Goal: Task Accomplishment & Management: Complete application form

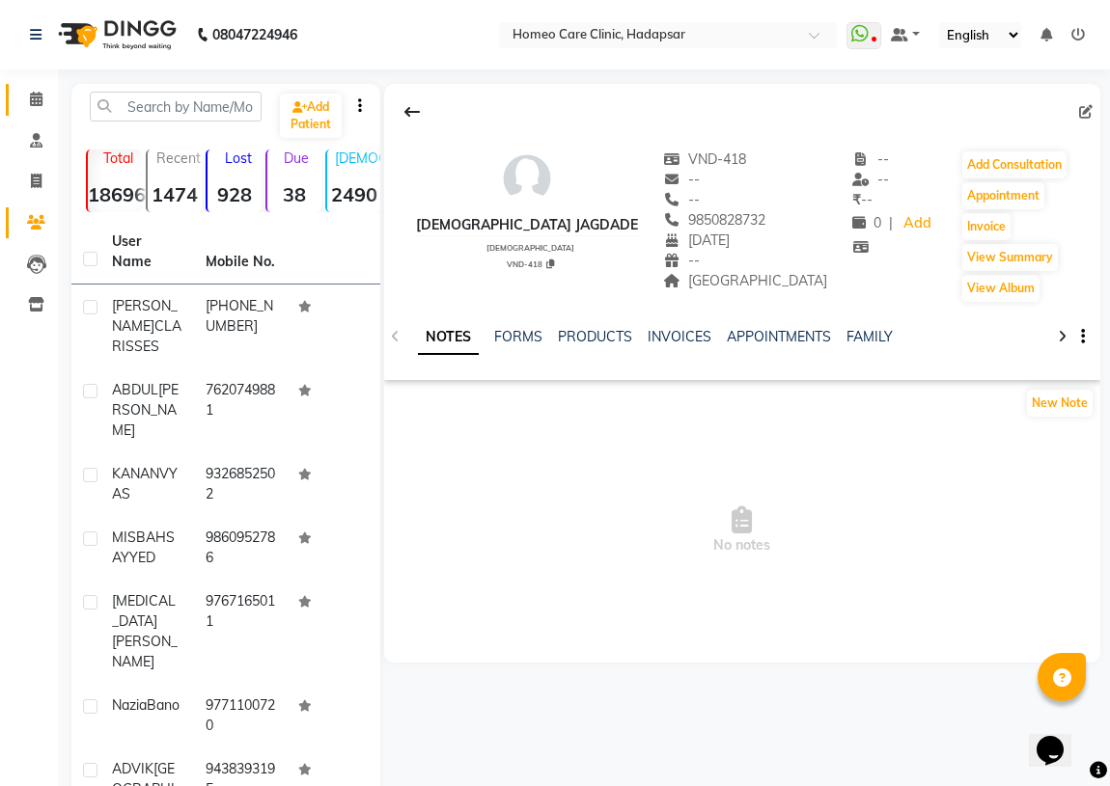
click at [37, 100] on icon at bounding box center [36, 99] width 13 height 14
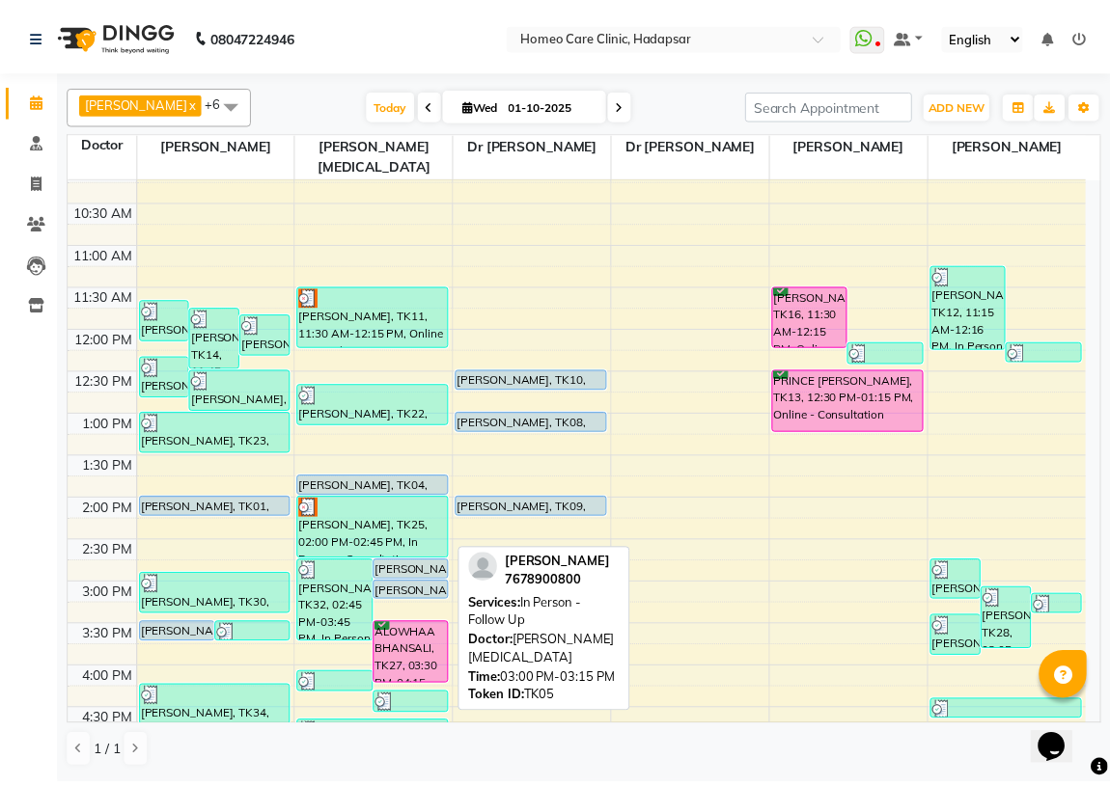
scroll to position [262, 0]
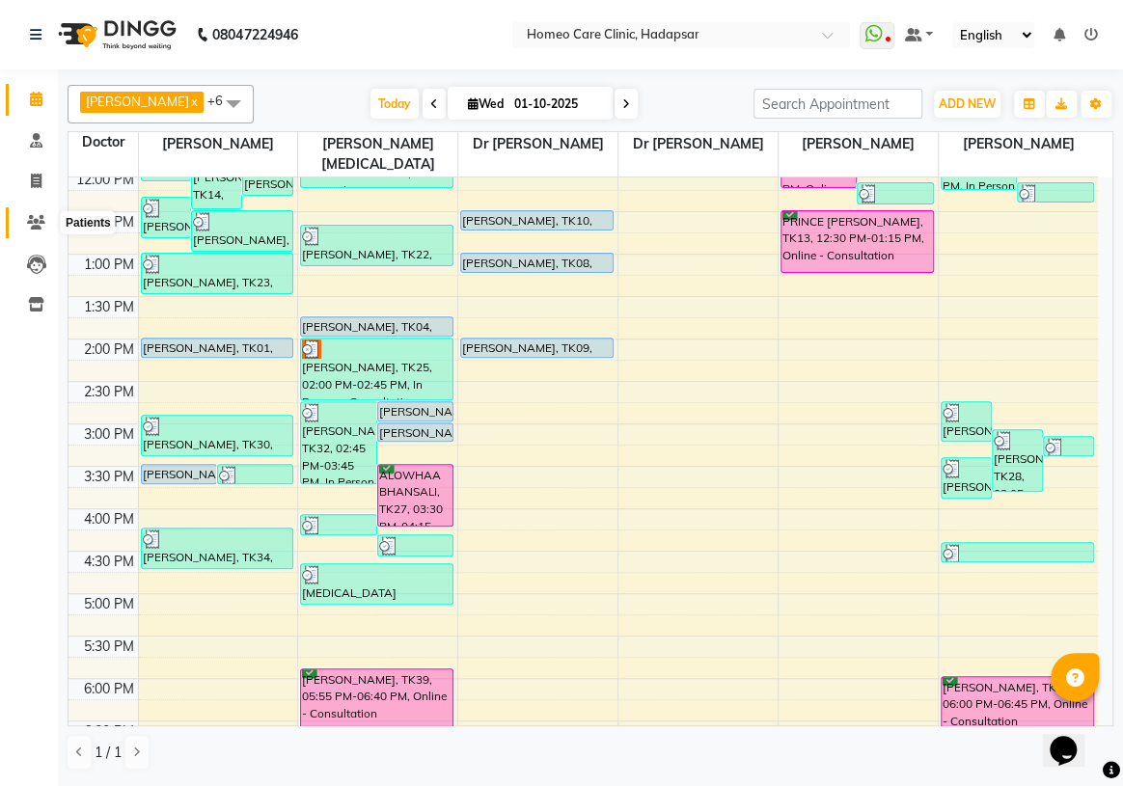
click at [39, 212] on span at bounding box center [36, 223] width 34 height 22
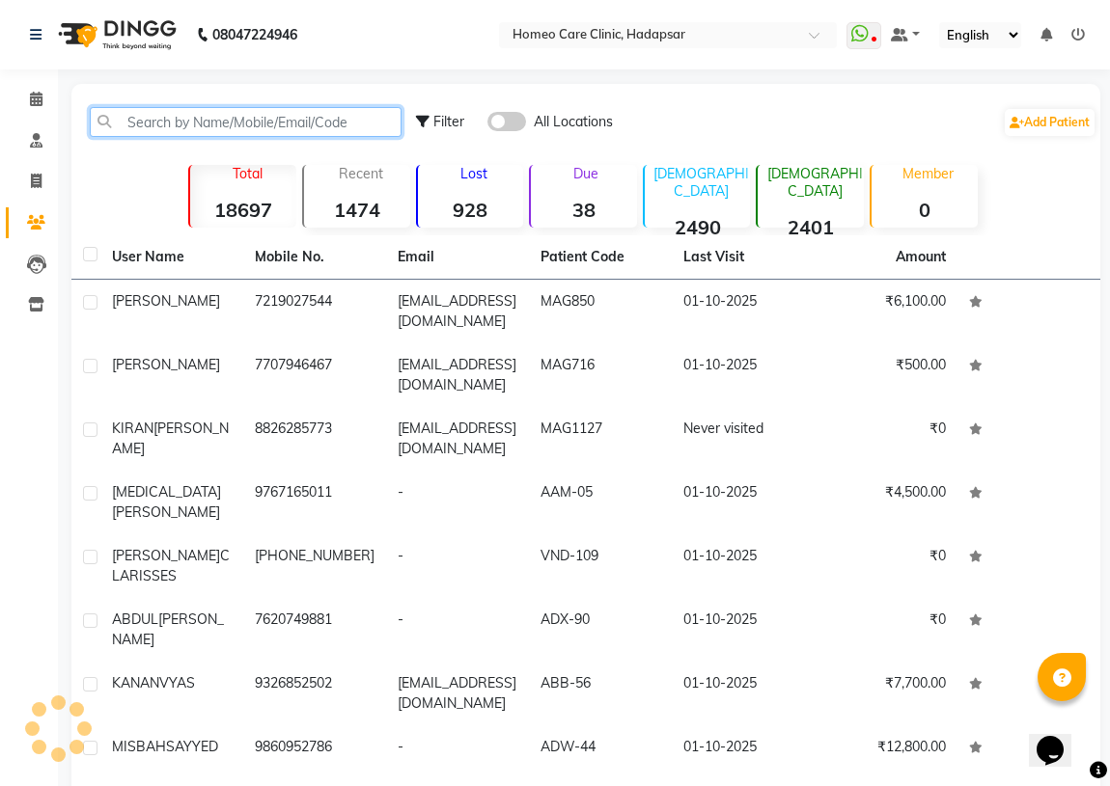
click at [139, 113] on input "text" at bounding box center [246, 122] width 312 height 30
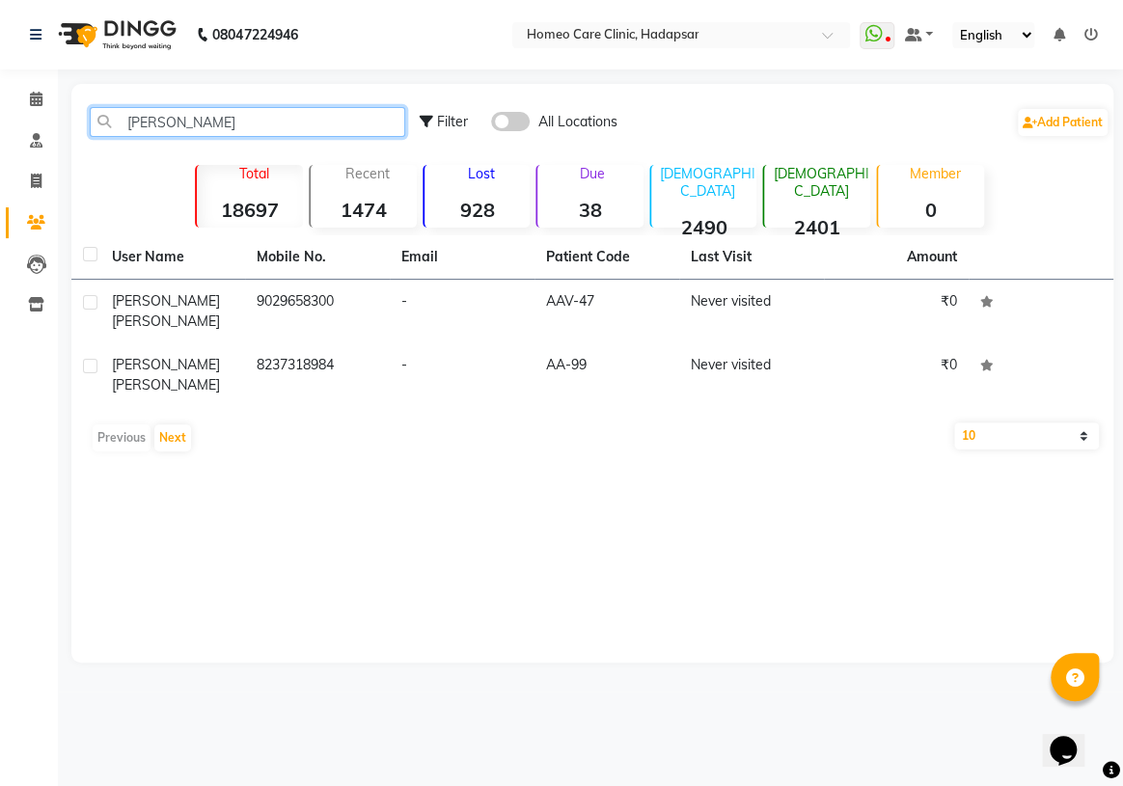
click at [203, 117] on input "[PERSON_NAME]" at bounding box center [248, 122] width 316 height 30
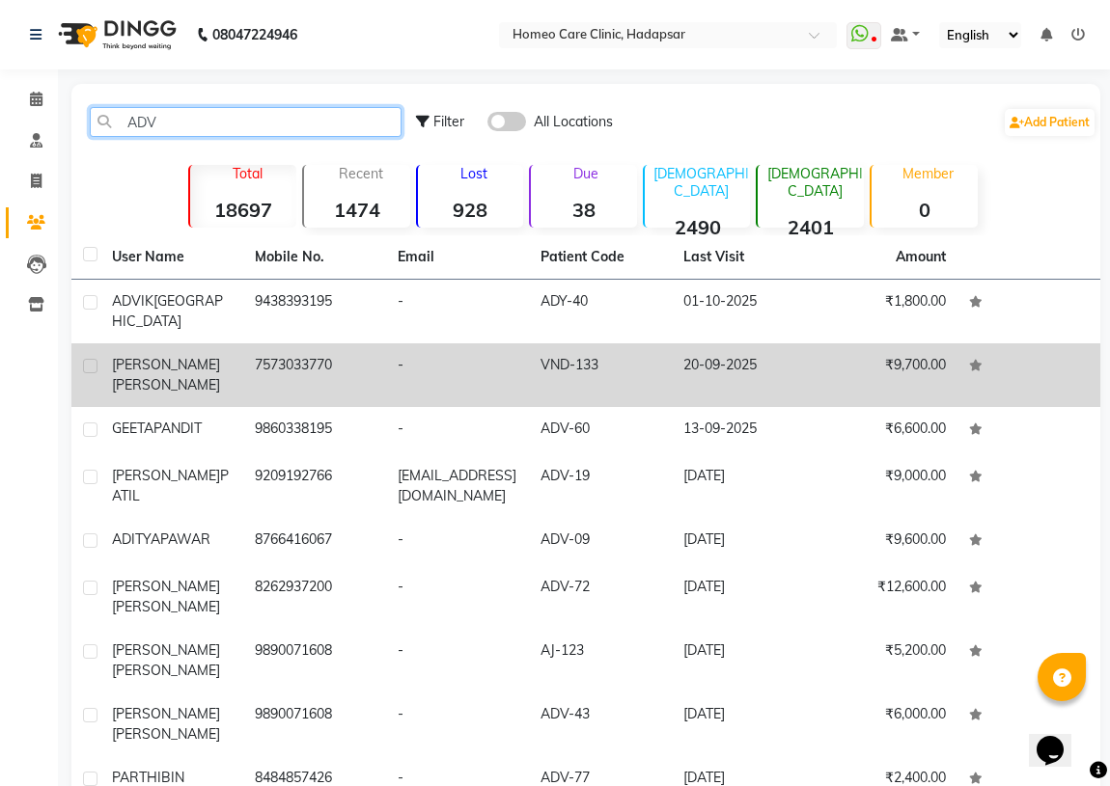
type input "ADV"
click at [285, 344] on td "7573033770" at bounding box center [314, 376] width 143 height 64
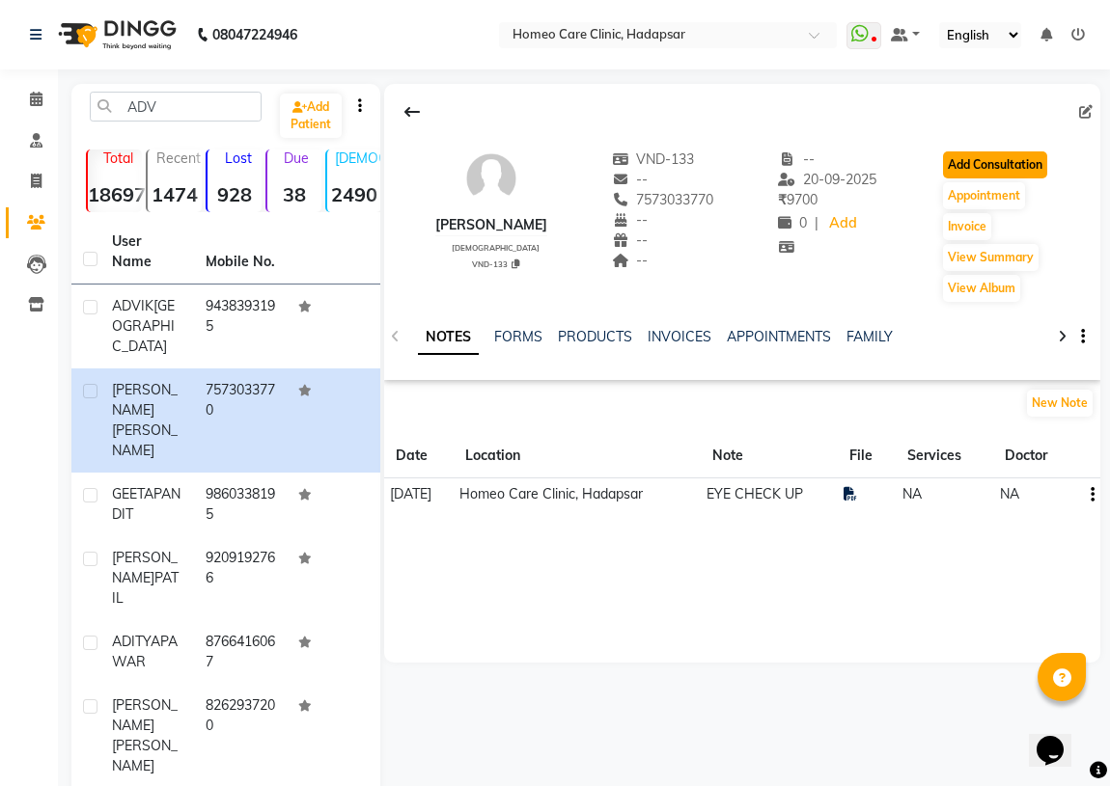
click at [999, 158] on button "Add Consultation" at bounding box center [995, 165] width 104 height 27
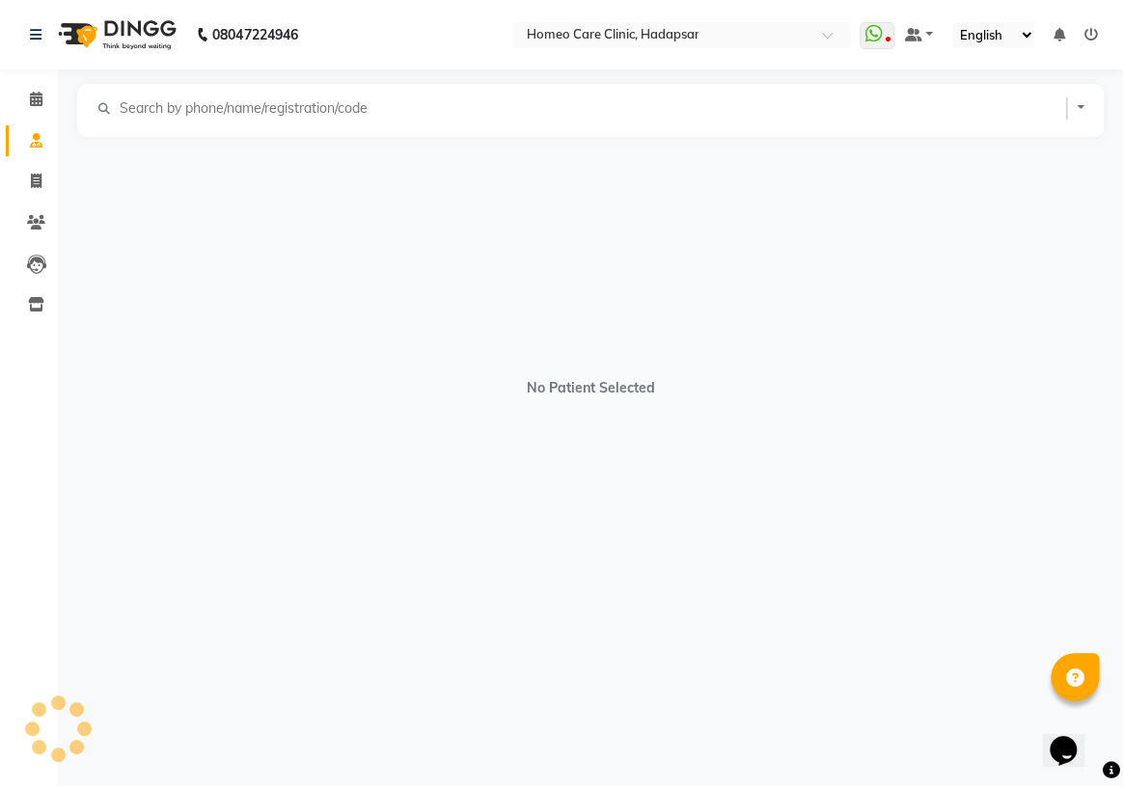
select select "[DEMOGRAPHIC_DATA]"
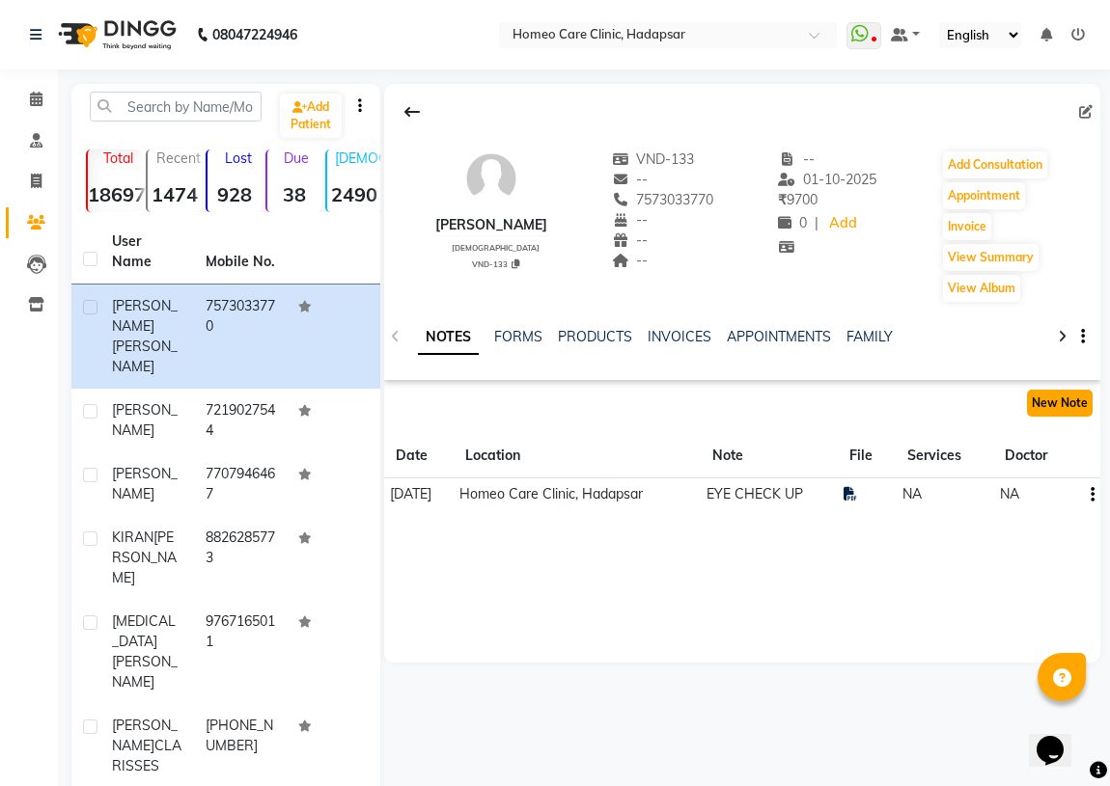
click at [1052, 404] on button "New Note" at bounding box center [1060, 403] width 66 height 27
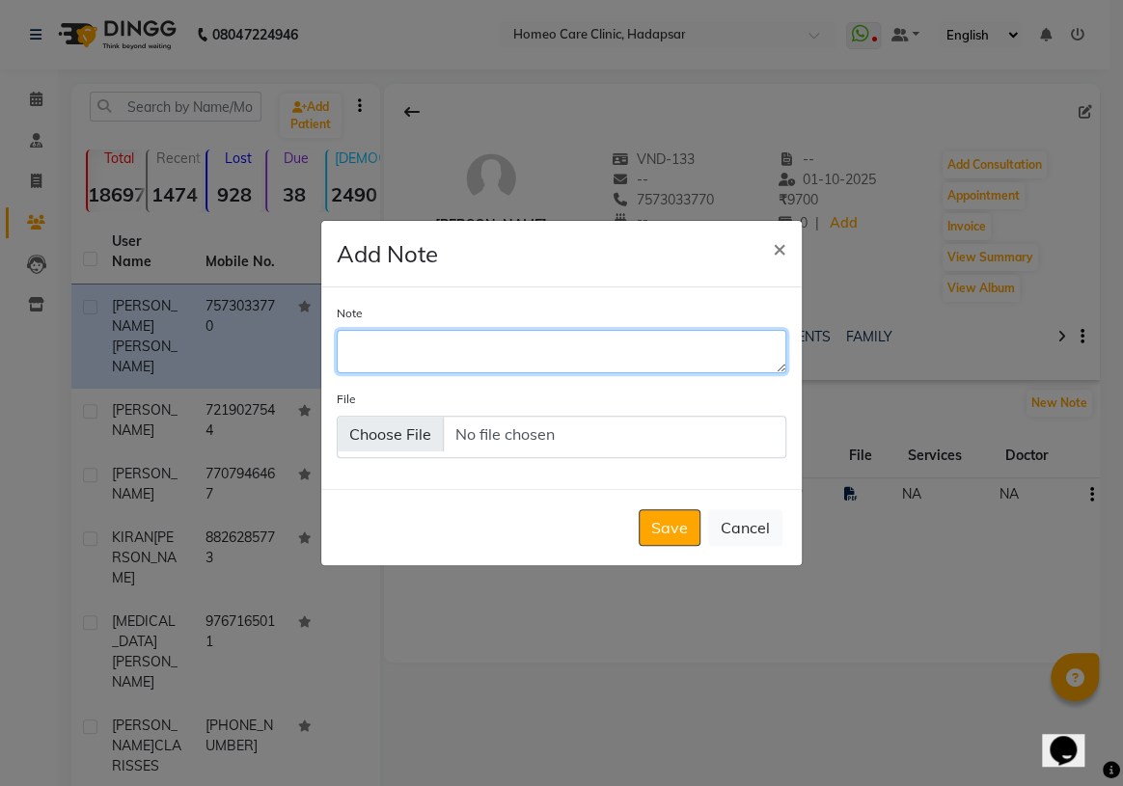
click at [587, 355] on textarea "Note" at bounding box center [562, 351] width 450 height 42
type textarea "REPORTS"
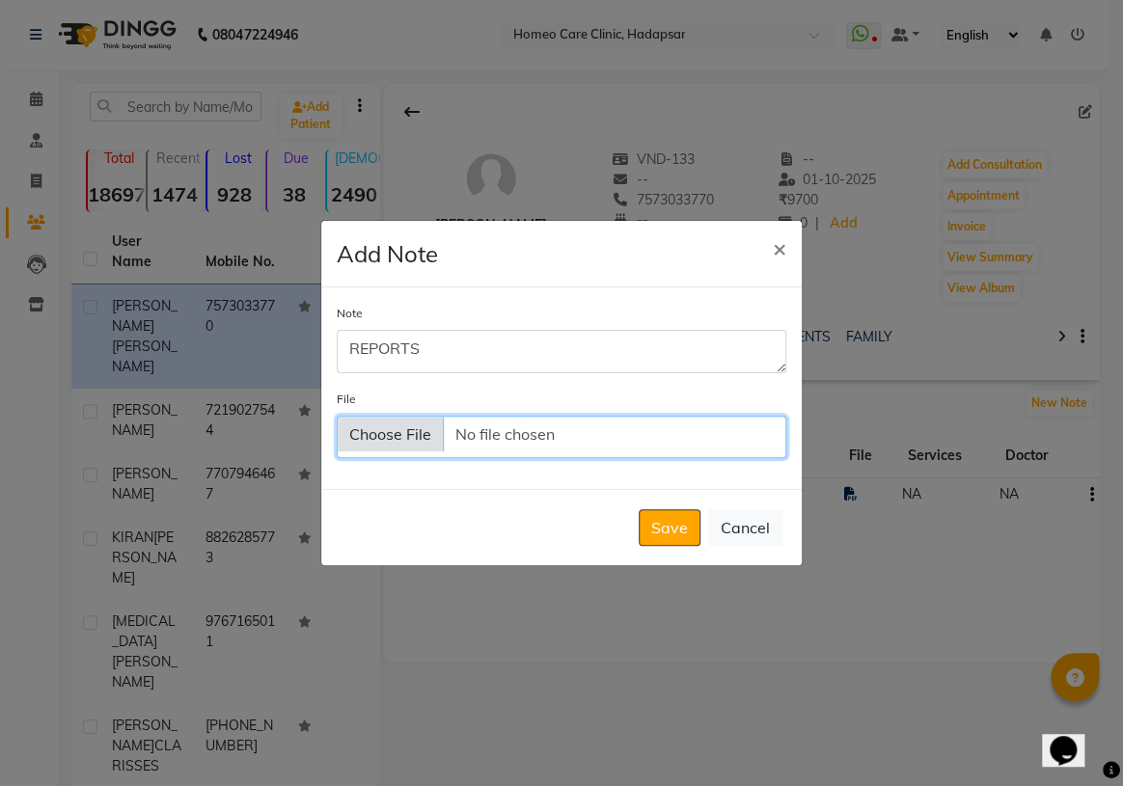
click at [437, 433] on input "File" at bounding box center [562, 437] width 450 height 42
type input "C:\fakepath\MAST.[PERSON_NAME] CT PNS REPORT.pdf"
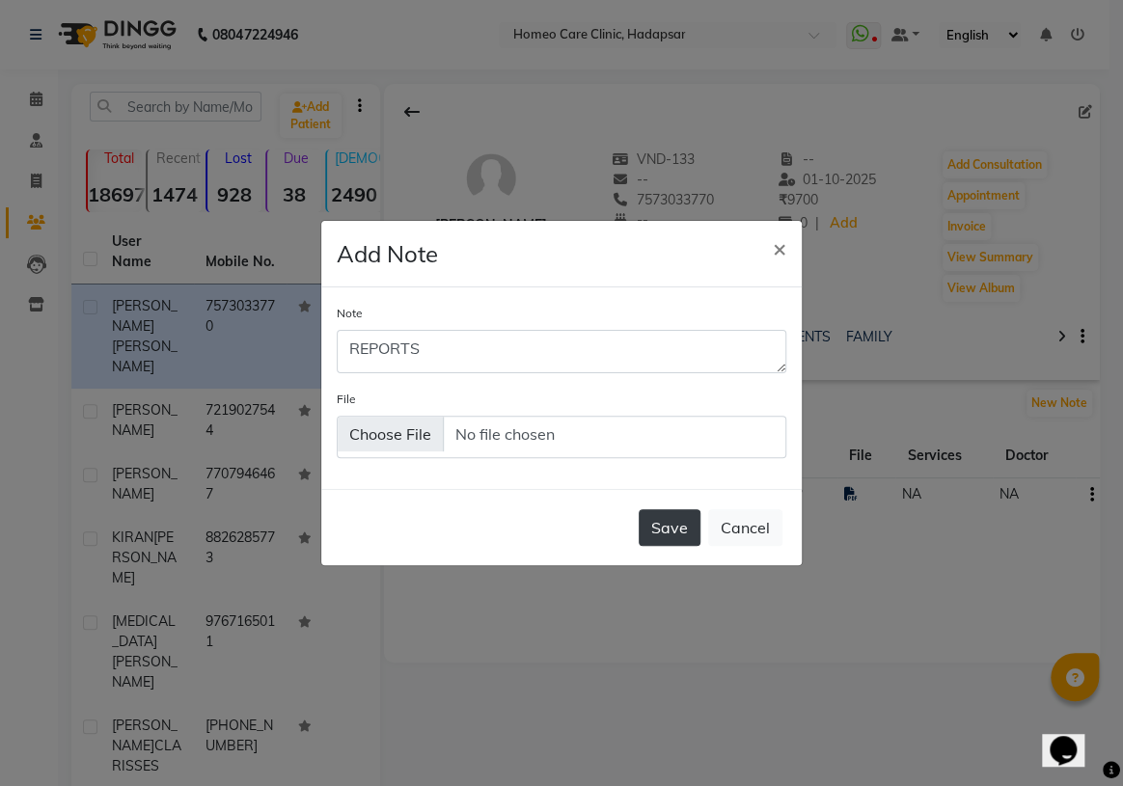
click at [659, 514] on button "Save" at bounding box center [670, 528] width 62 height 37
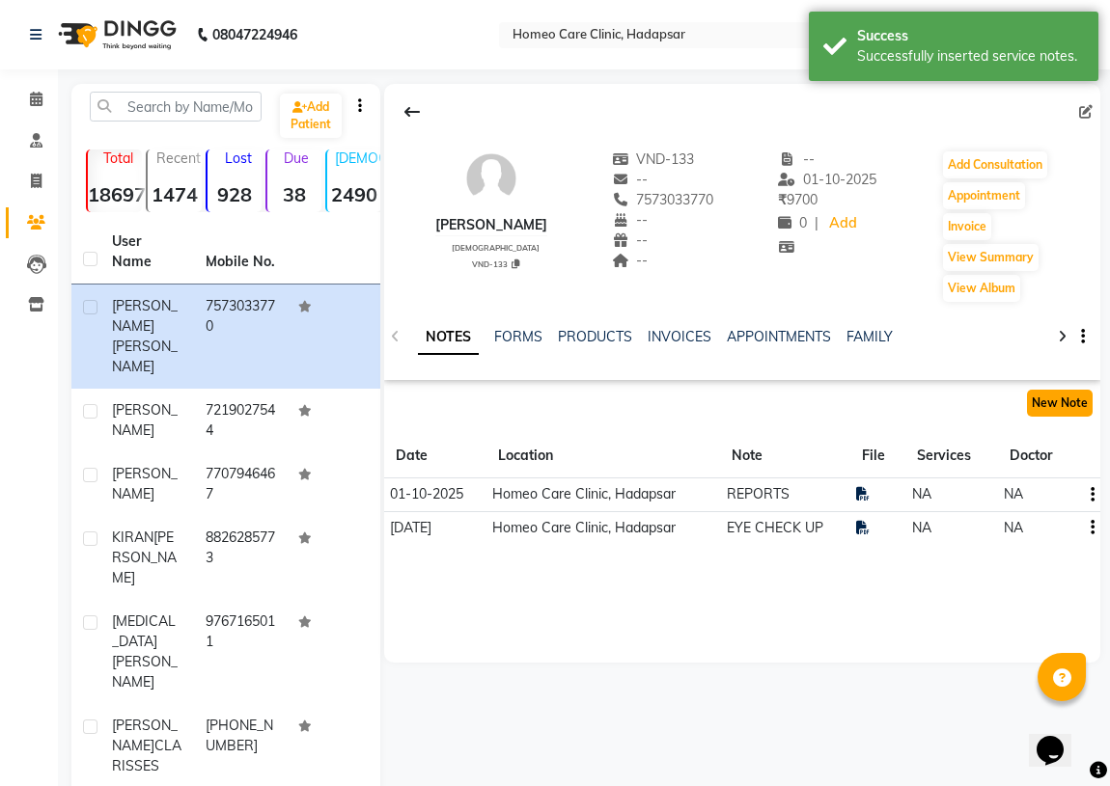
click at [1057, 406] on button "New Note" at bounding box center [1060, 403] width 66 height 27
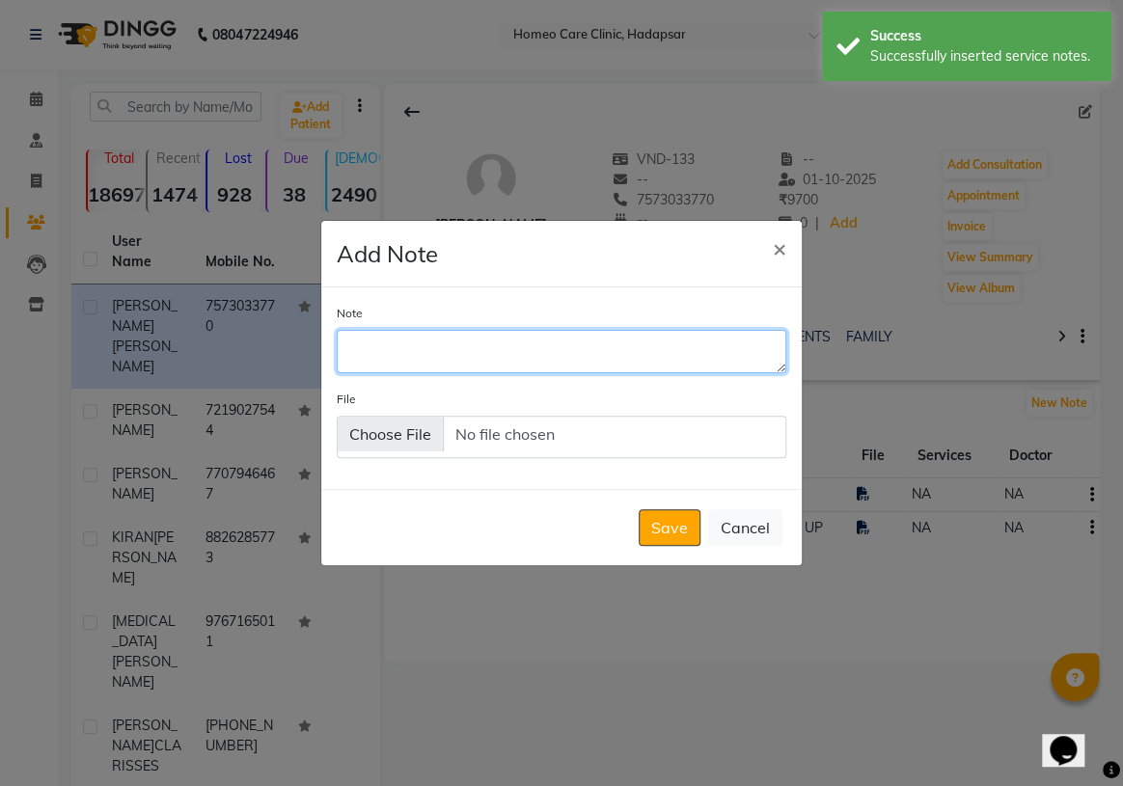
click at [491, 354] on textarea "Note" at bounding box center [562, 351] width 450 height 42
type textarea "REPORTS"
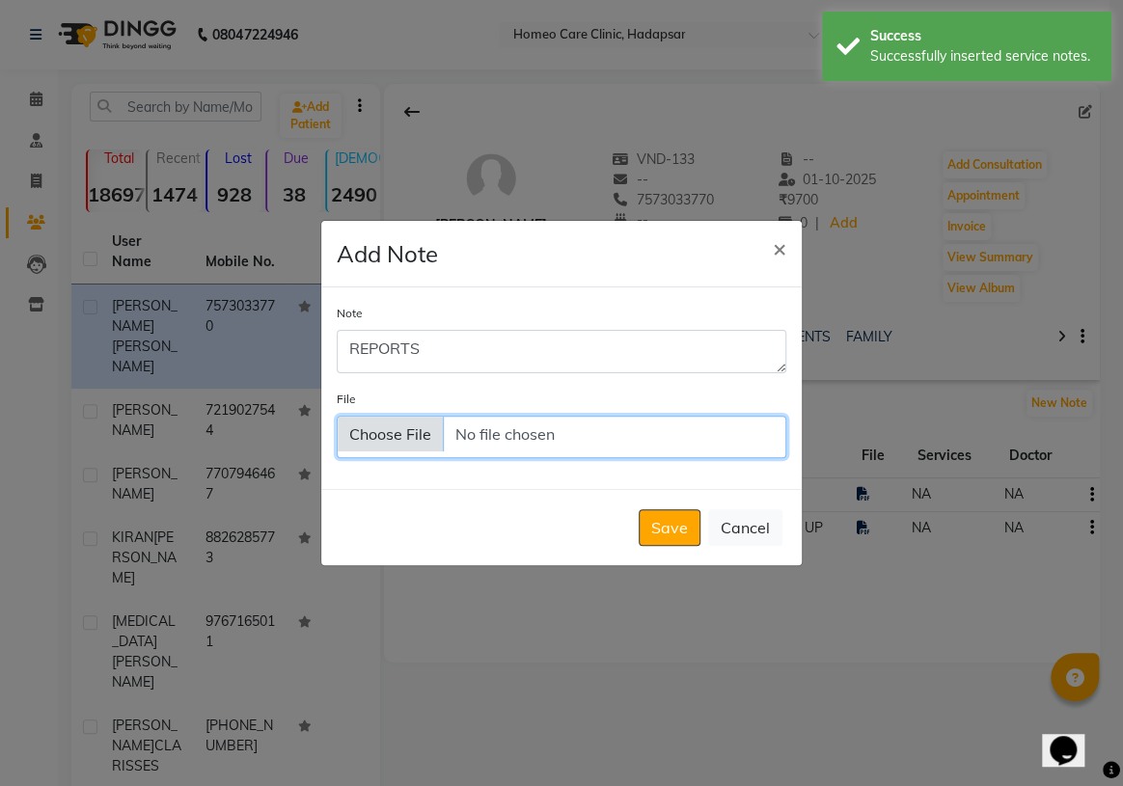
click at [401, 448] on input "File" at bounding box center [562, 437] width 450 height 42
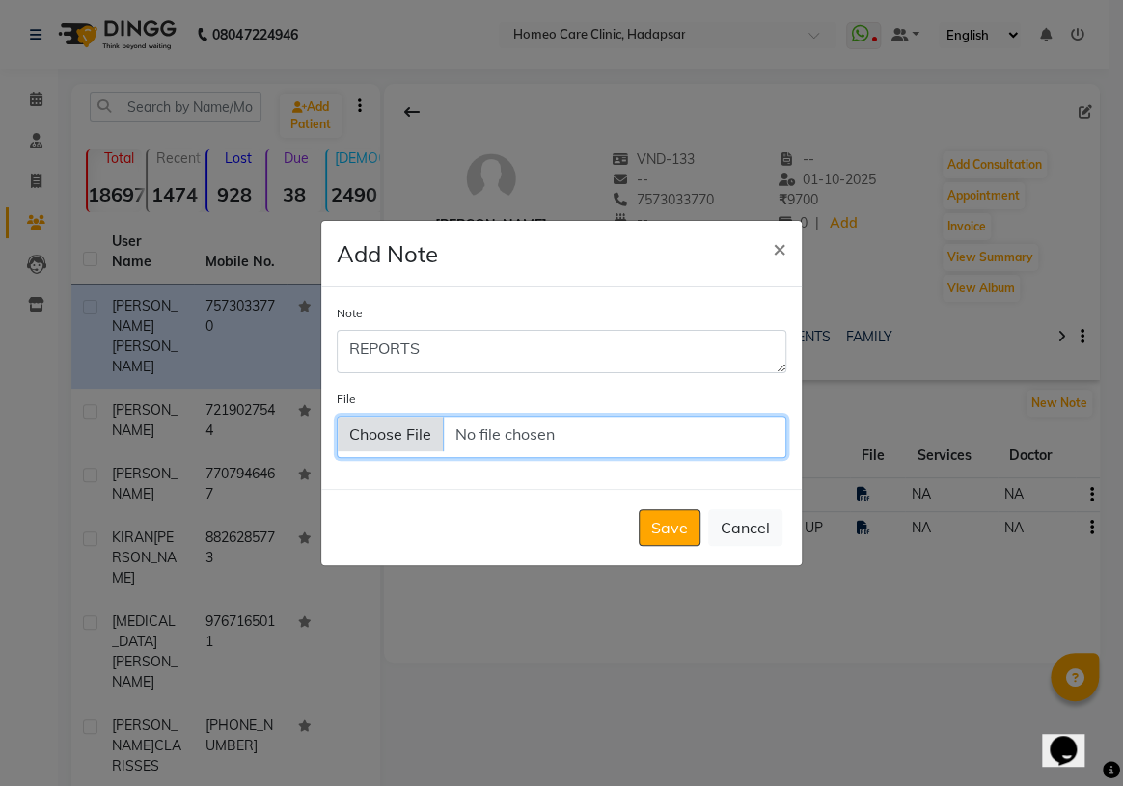
type input "C:\fakepath\MAST.[PERSON_NAME] HRCT CHEST REPORT.pdf"
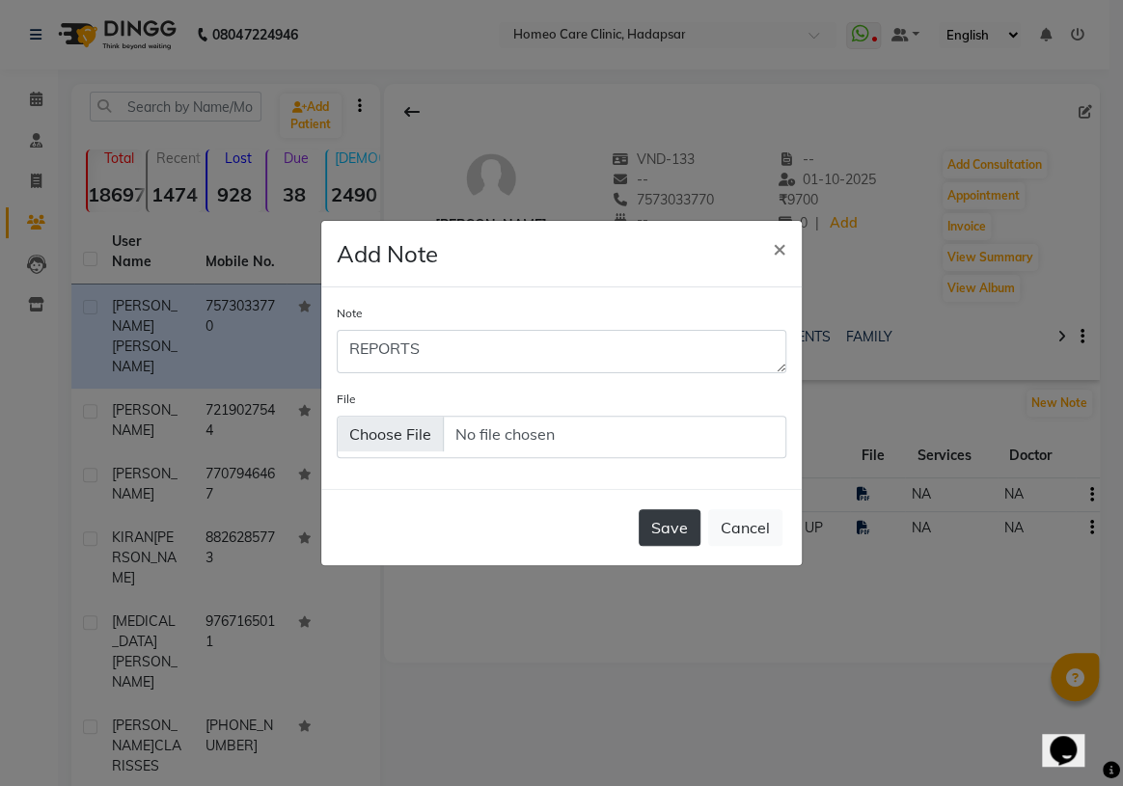
click at [669, 525] on button "Save" at bounding box center [670, 528] width 62 height 37
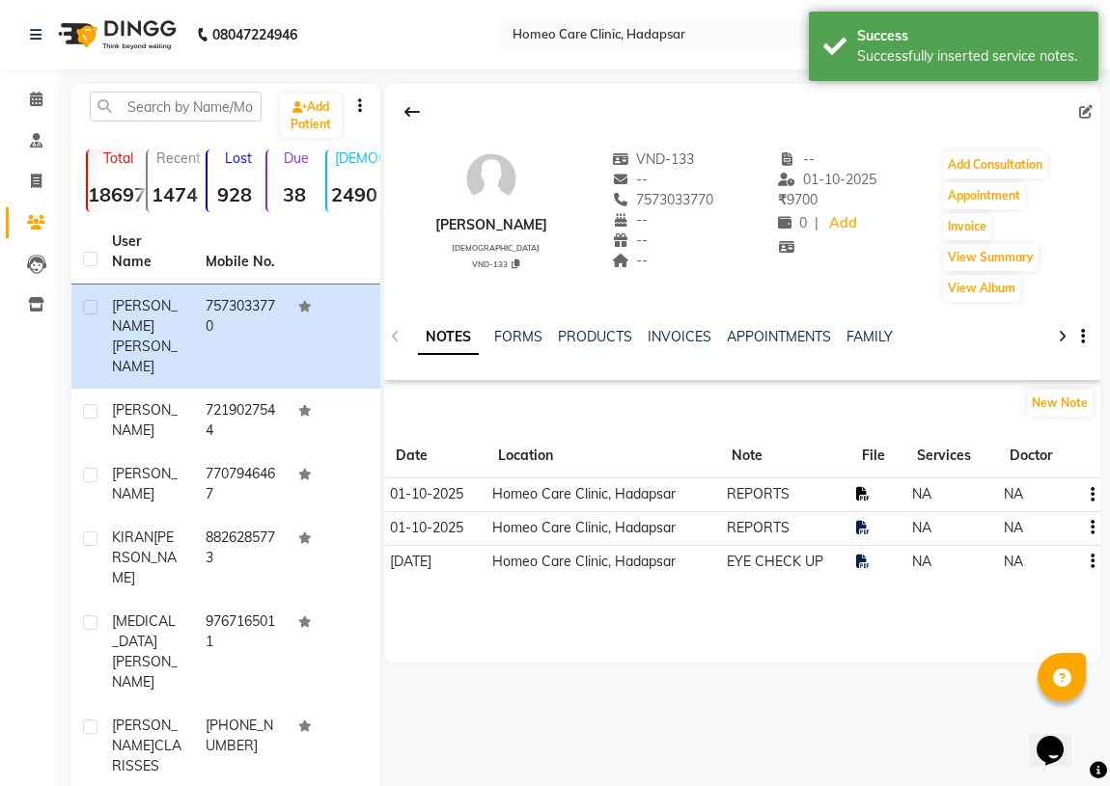
click at [857, 499] on icon at bounding box center [863, 494] width 14 height 14
click at [868, 532] on icon at bounding box center [863, 528] width 14 height 14
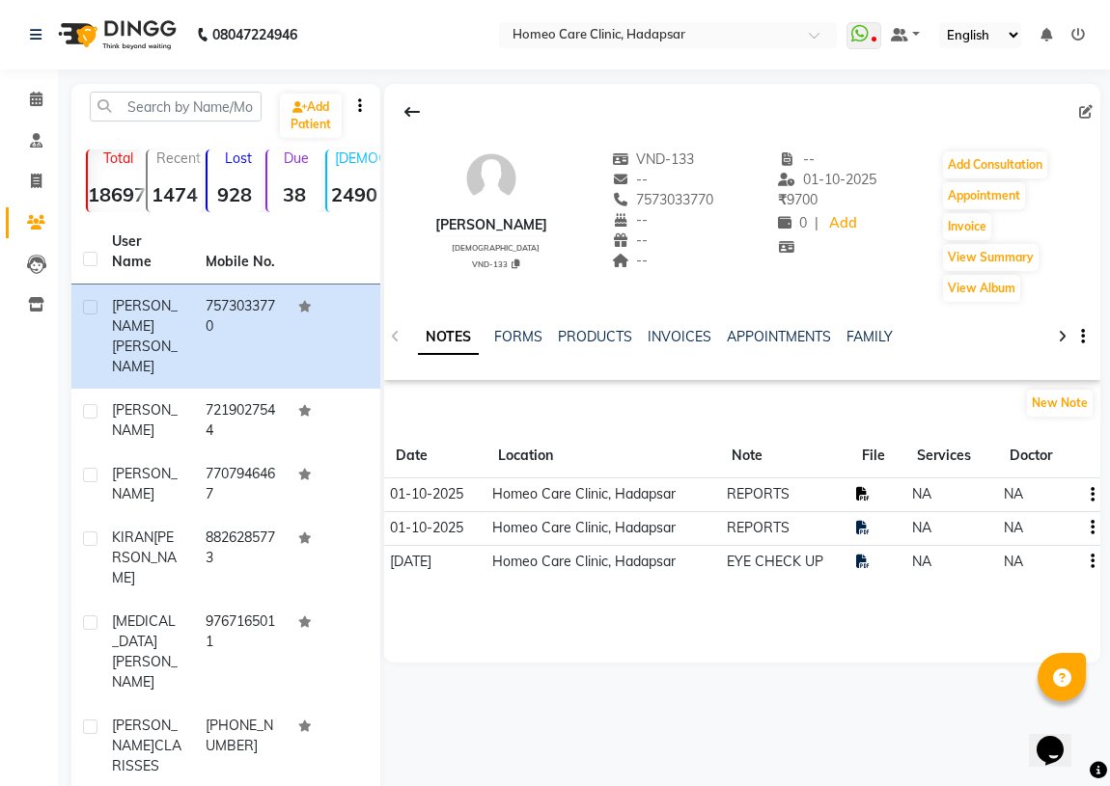
click at [868, 492] on icon at bounding box center [863, 494] width 14 height 14
click at [862, 528] on icon at bounding box center [863, 528] width 14 height 14
click at [856, 485] on td at bounding box center [877, 496] width 55 height 34
click at [861, 495] on icon at bounding box center [863, 494] width 14 height 14
click at [858, 529] on icon at bounding box center [863, 528] width 14 height 14
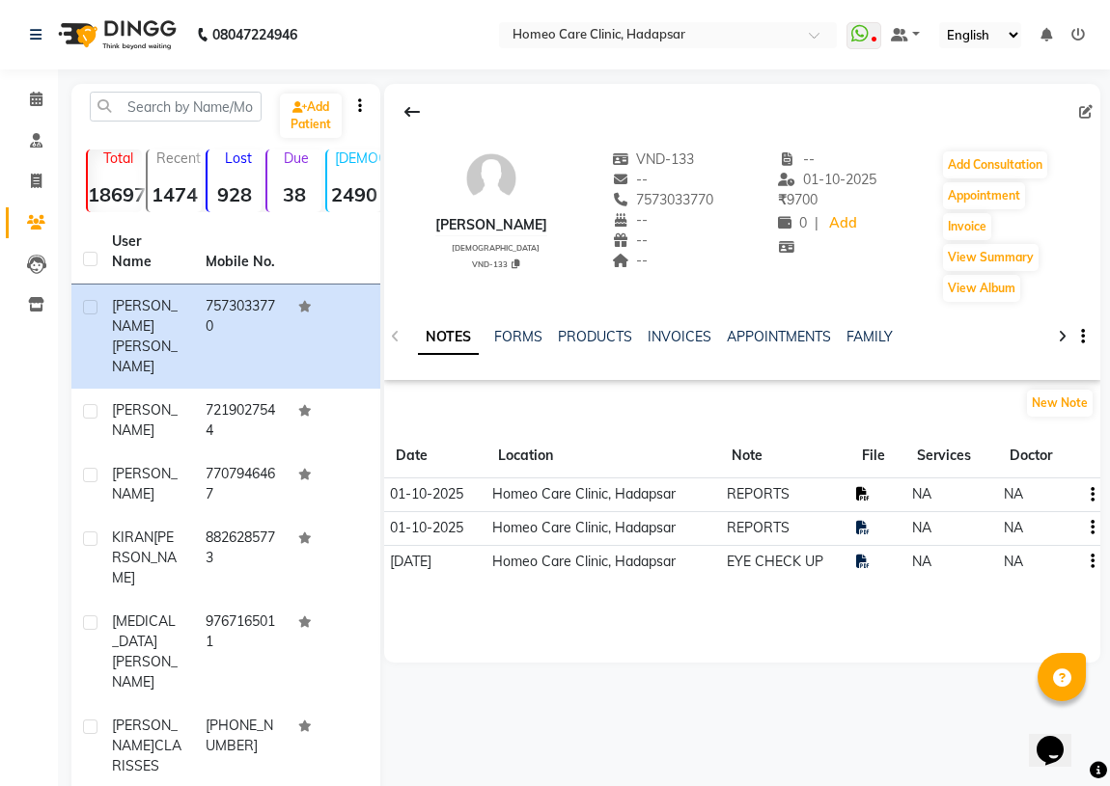
click at [861, 496] on icon at bounding box center [863, 494] width 14 height 14
click at [867, 526] on icon at bounding box center [863, 528] width 14 height 14
click at [868, 494] on icon at bounding box center [863, 494] width 14 height 14
click at [35, 103] on icon at bounding box center [36, 99] width 13 height 14
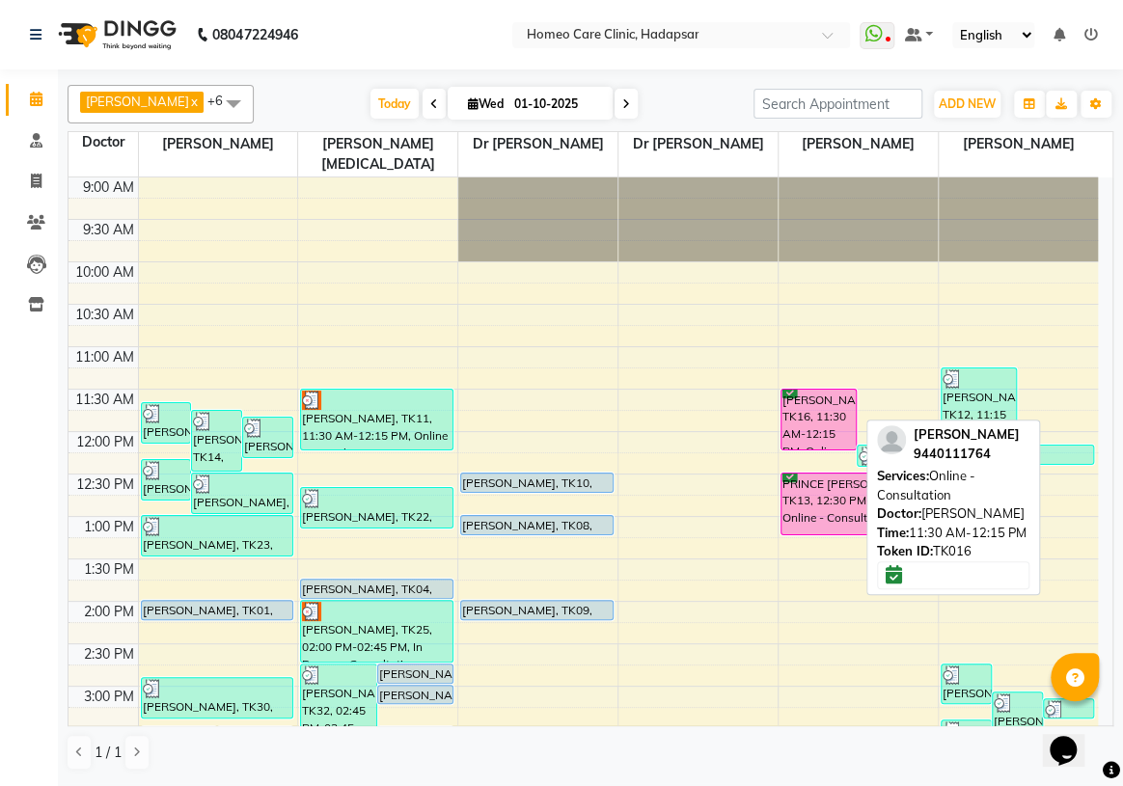
click at [829, 401] on div "[PERSON_NAME], TK16, 11:30 AM-12:15 PM, Online - Consultation" at bounding box center [819, 420] width 74 height 60
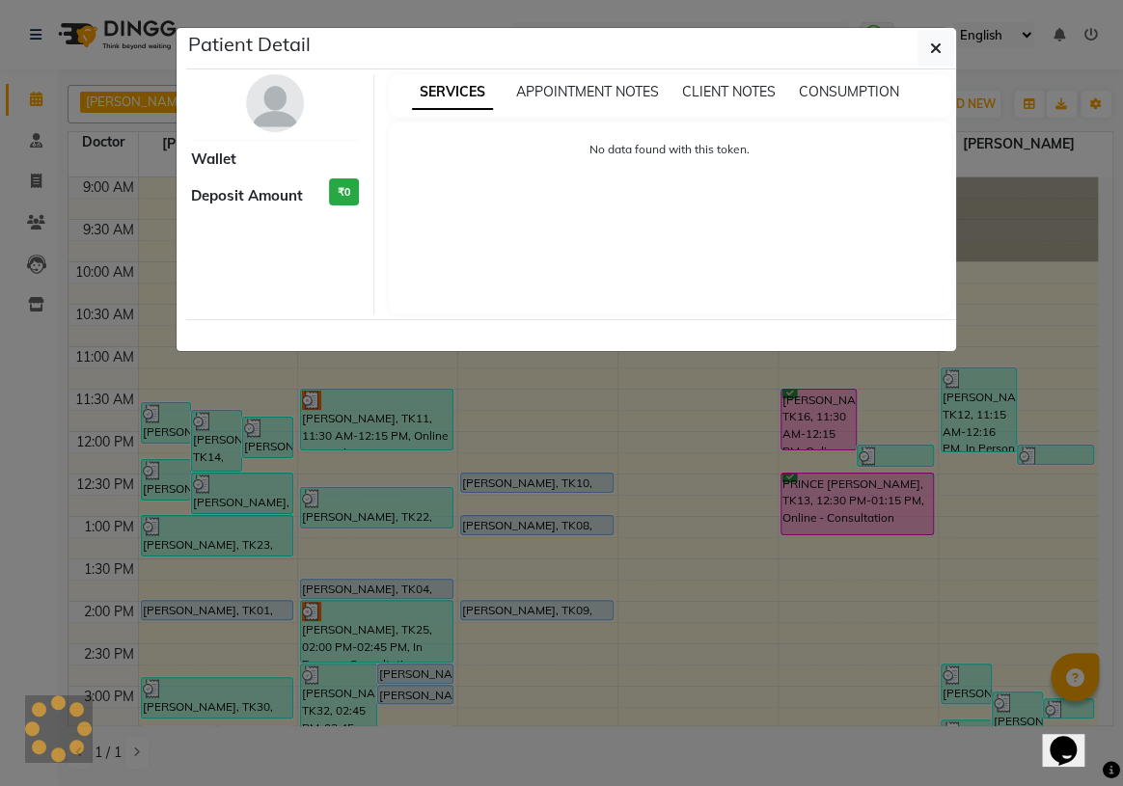
select select "6"
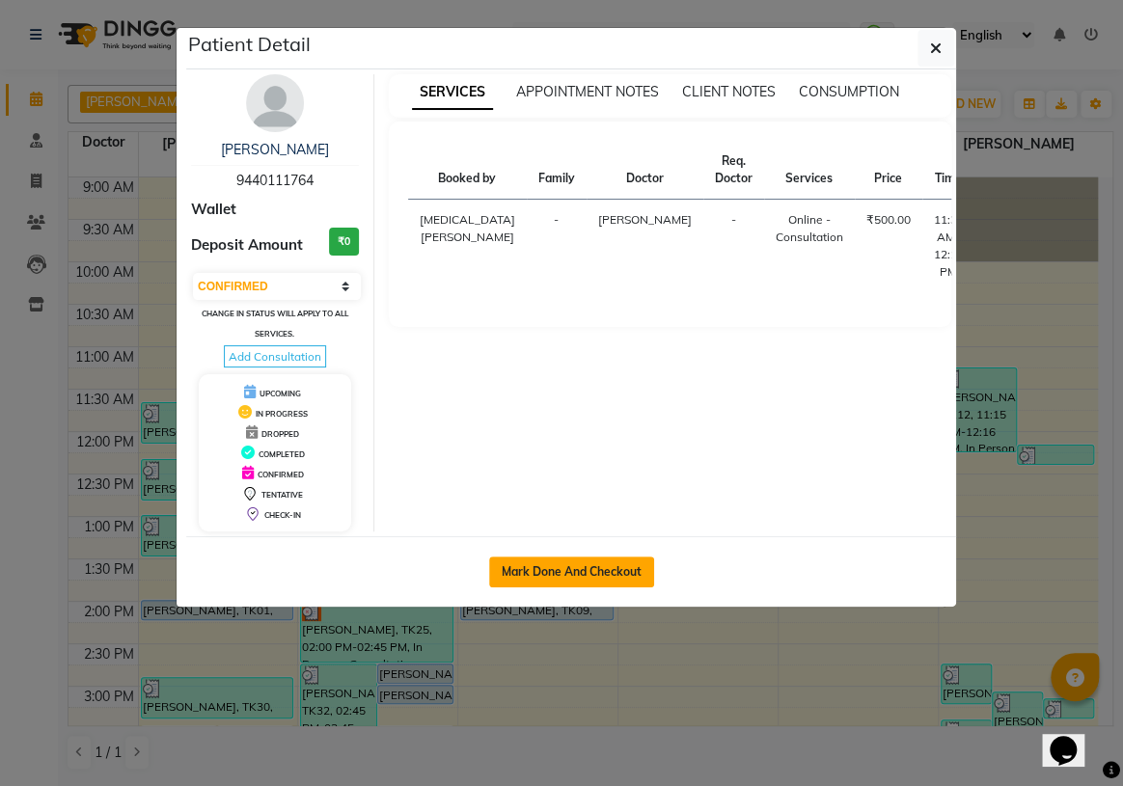
click at [604, 569] on button "Mark Done And Checkout" at bounding box center [571, 572] width 165 height 31
select select "service"
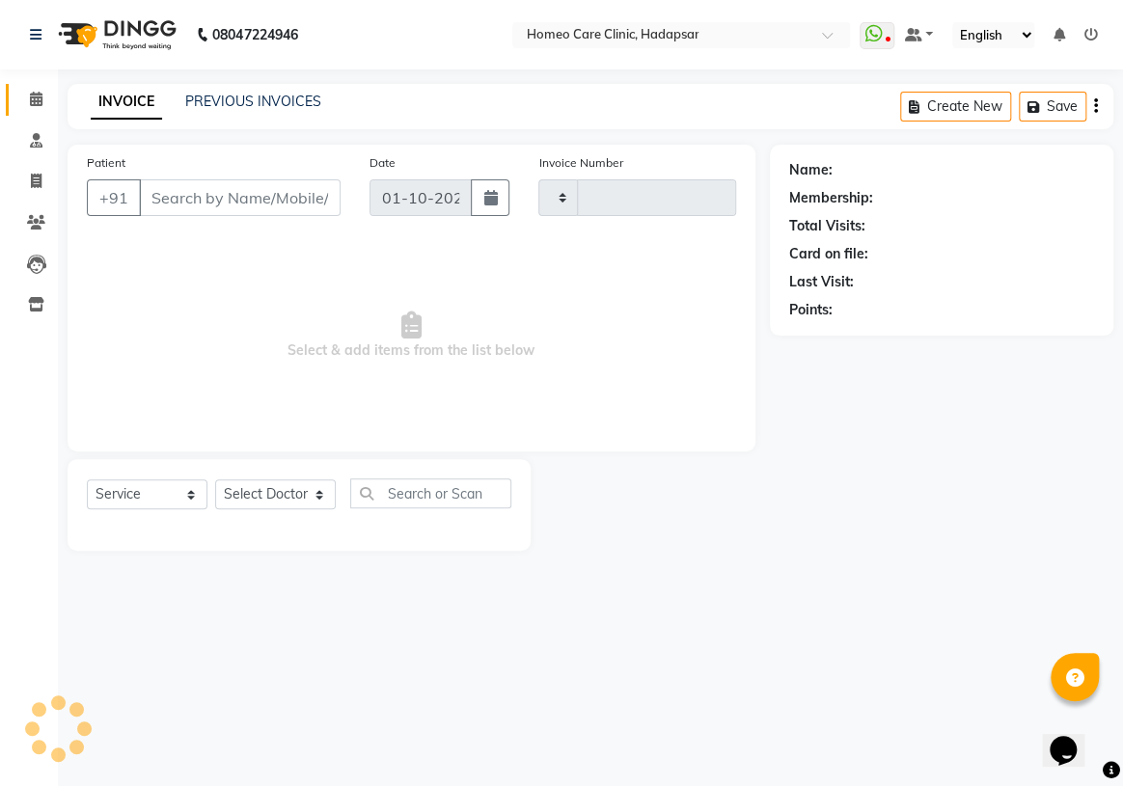
type input "3670"
select select "7485"
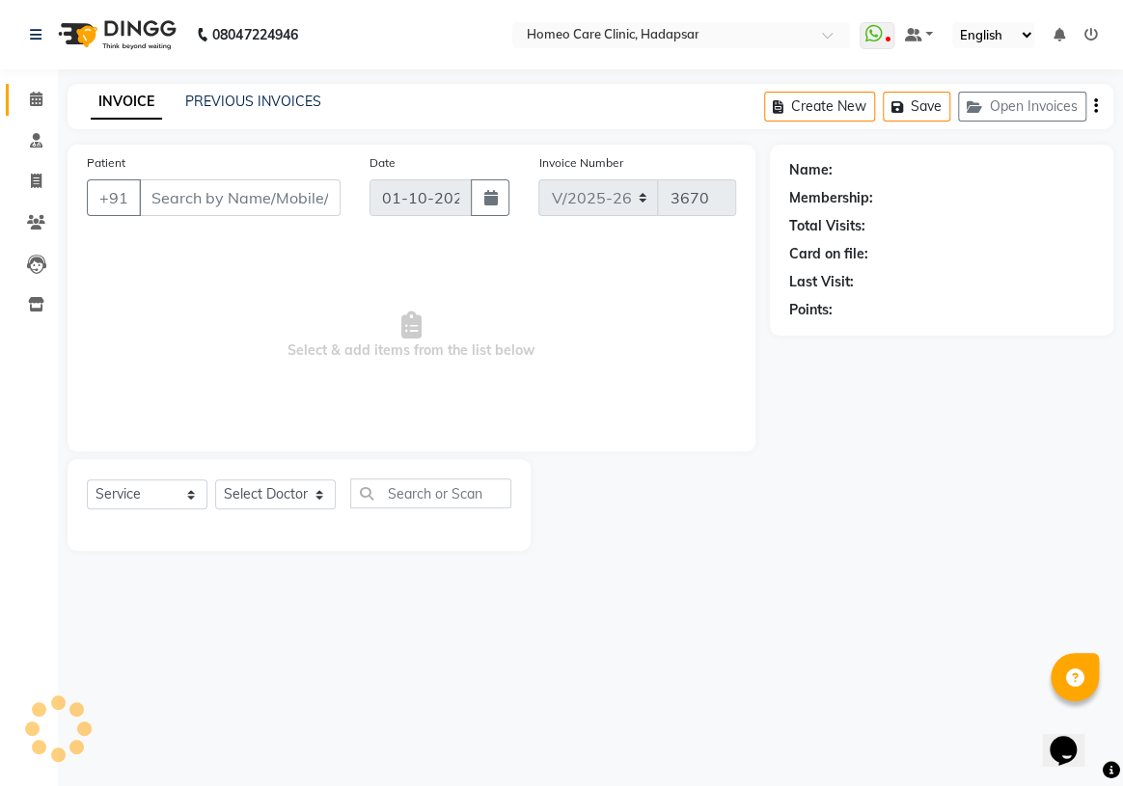
type input "9440111764"
select select "70882"
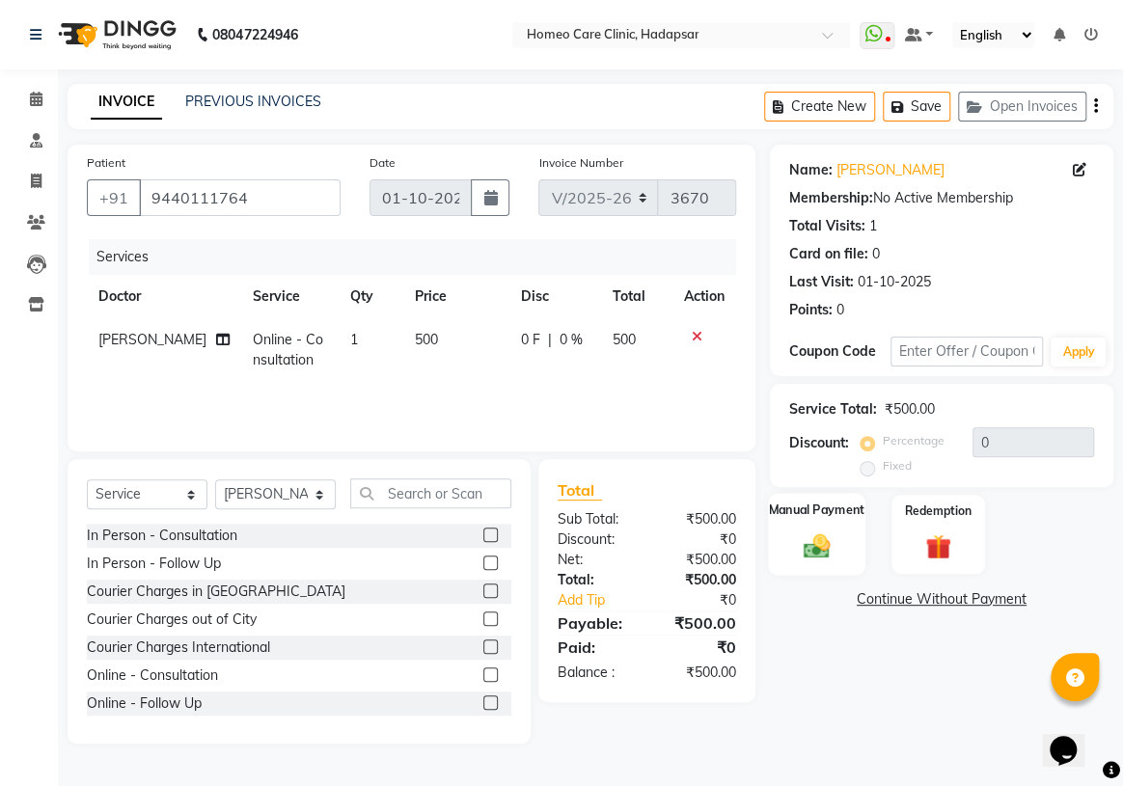
click at [828, 557] on img at bounding box center [816, 546] width 42 height 30
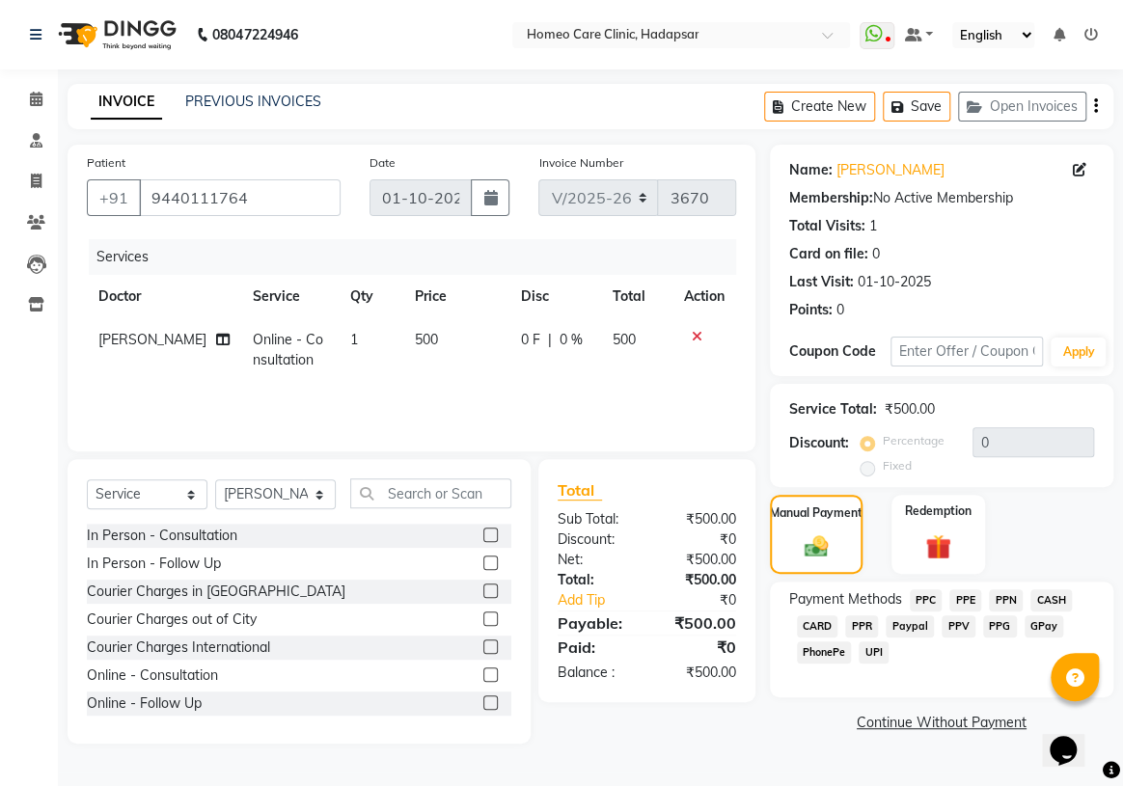
click at [966, 625] on span "PPV" at bounding box center [959, 627] width 34 height 22
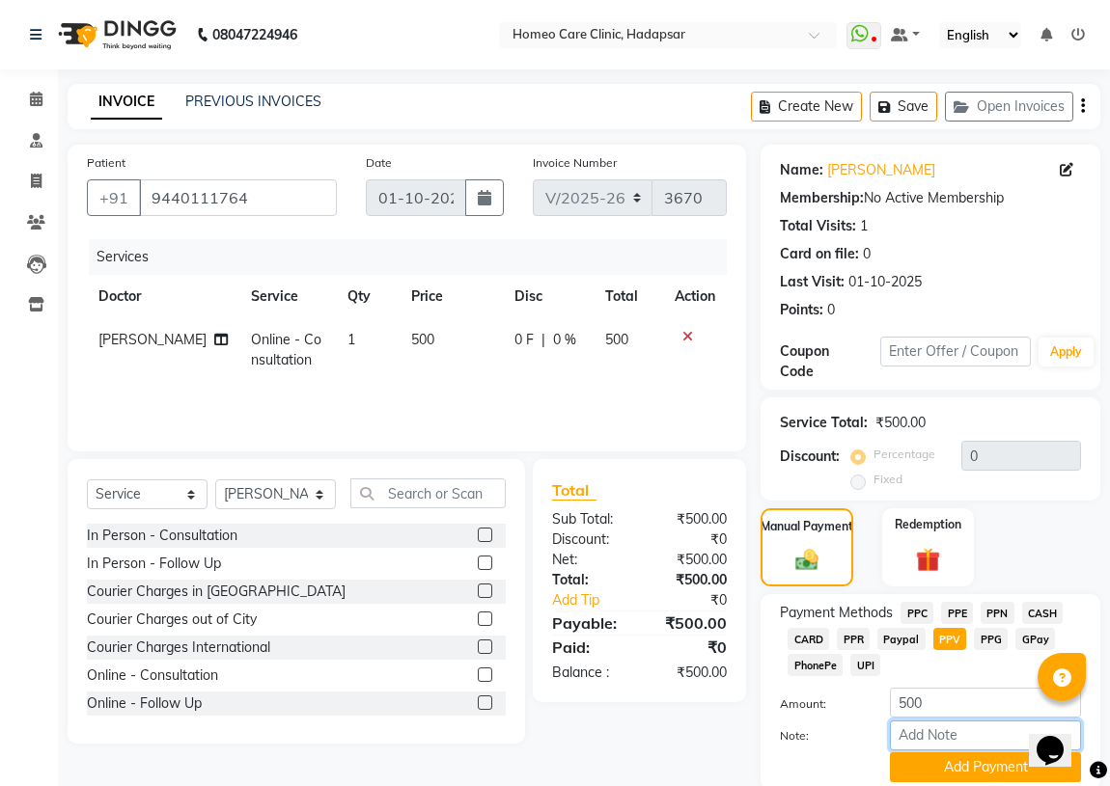
click at [929, 735] on input "Note:" at bounding box center [985, 736] width 191 height 30
type input "PPV"
click at [929, 769] on button "Add Payment" at bounding box center [985, 768] width 191 height 30
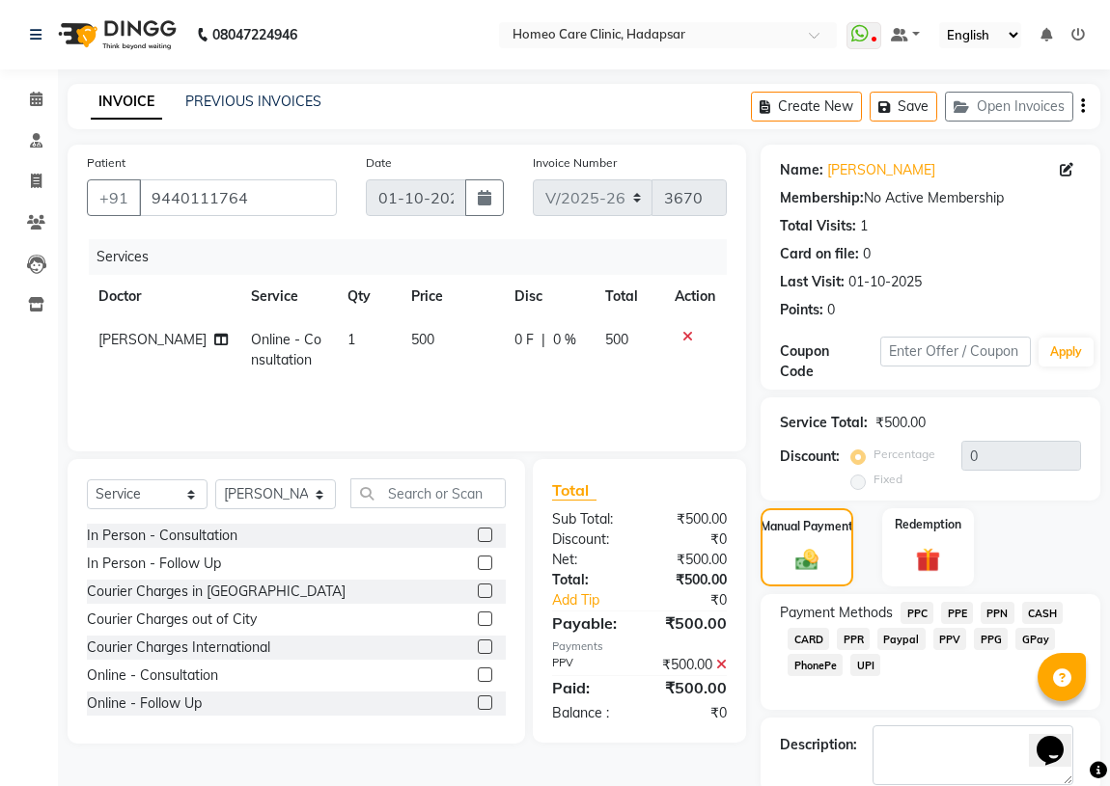
scroll to position [71, 0]
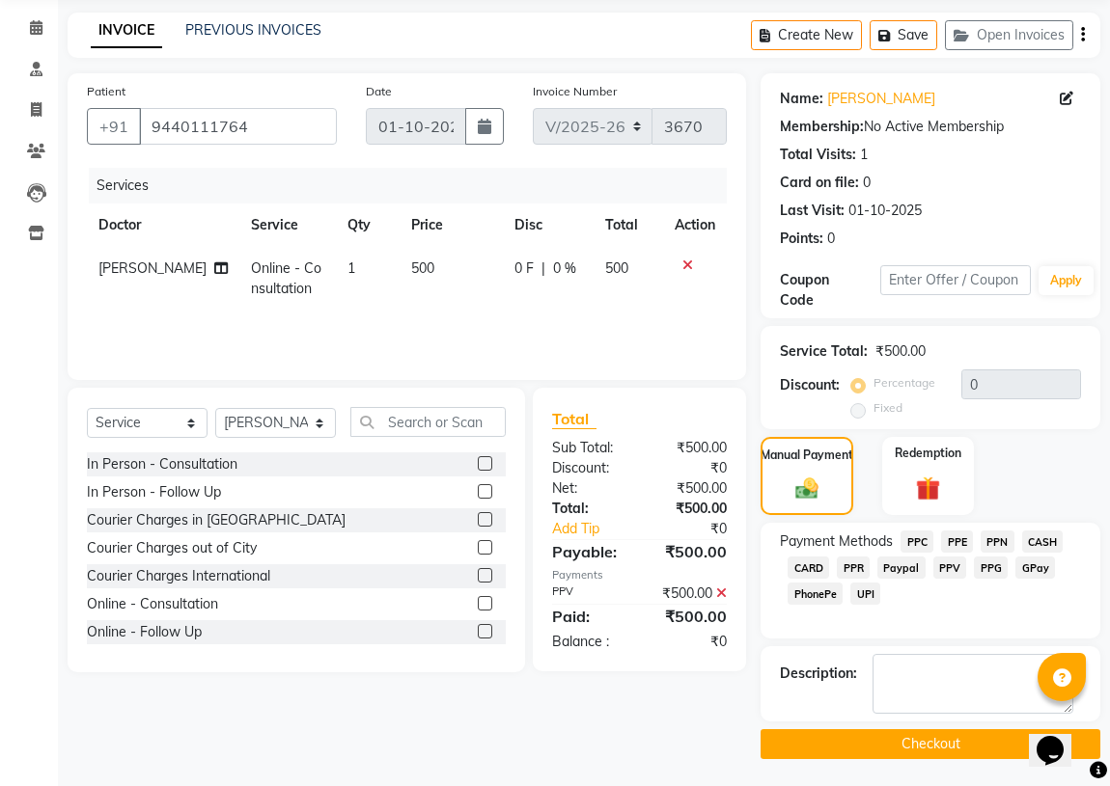
click at [891, 747] on button "Checkout" at bounding box center [930, 745] width 340 height 30
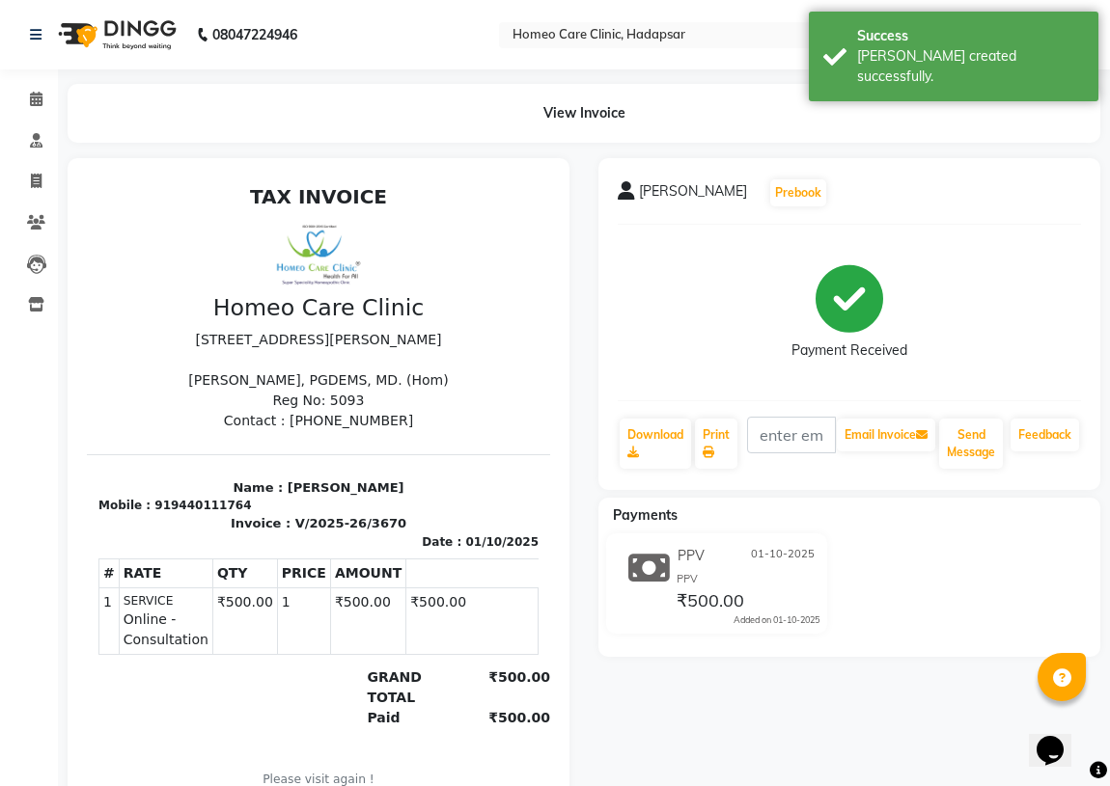
select select "service"
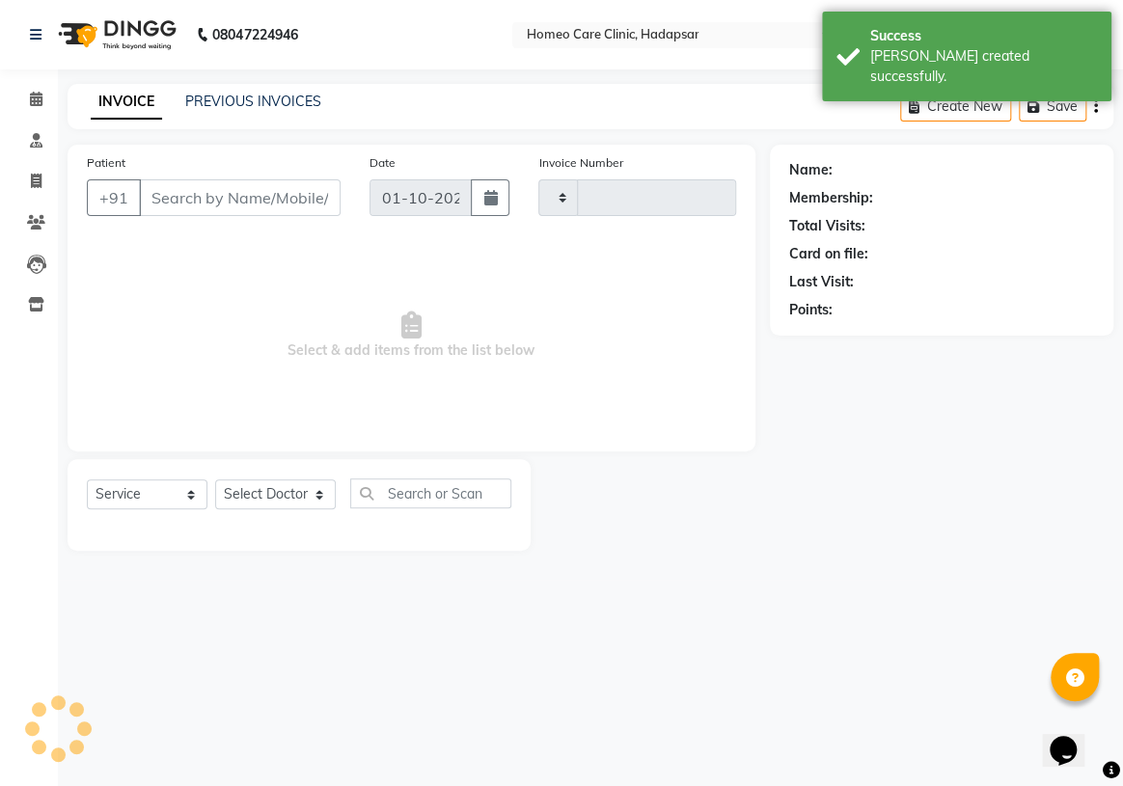
type input "3671"
select select "7485"
type input "9440111764"
select select "70882"
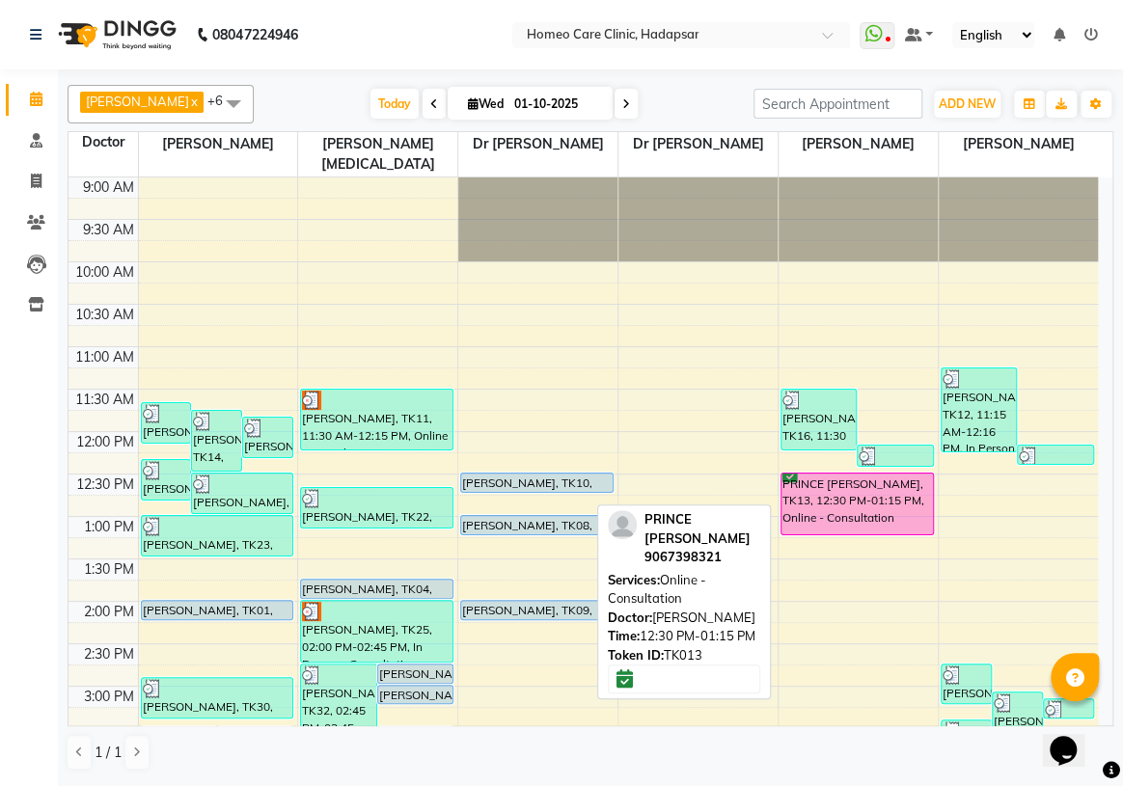
click at [858, 484] on div "PRINCE [PERSON_NAME], TK13, 12:30 PM-01:15 PM, Online - Consultation" at bounding box center [858, 504] width 152 height 61
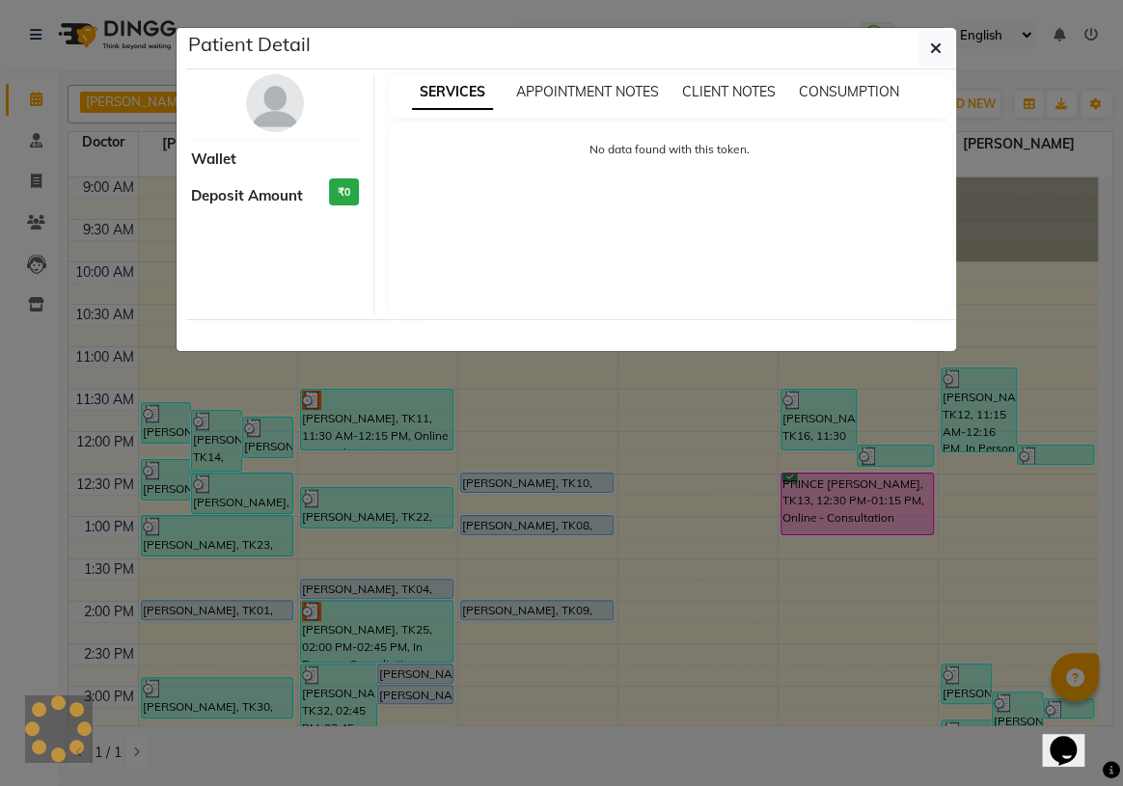
select select "6"
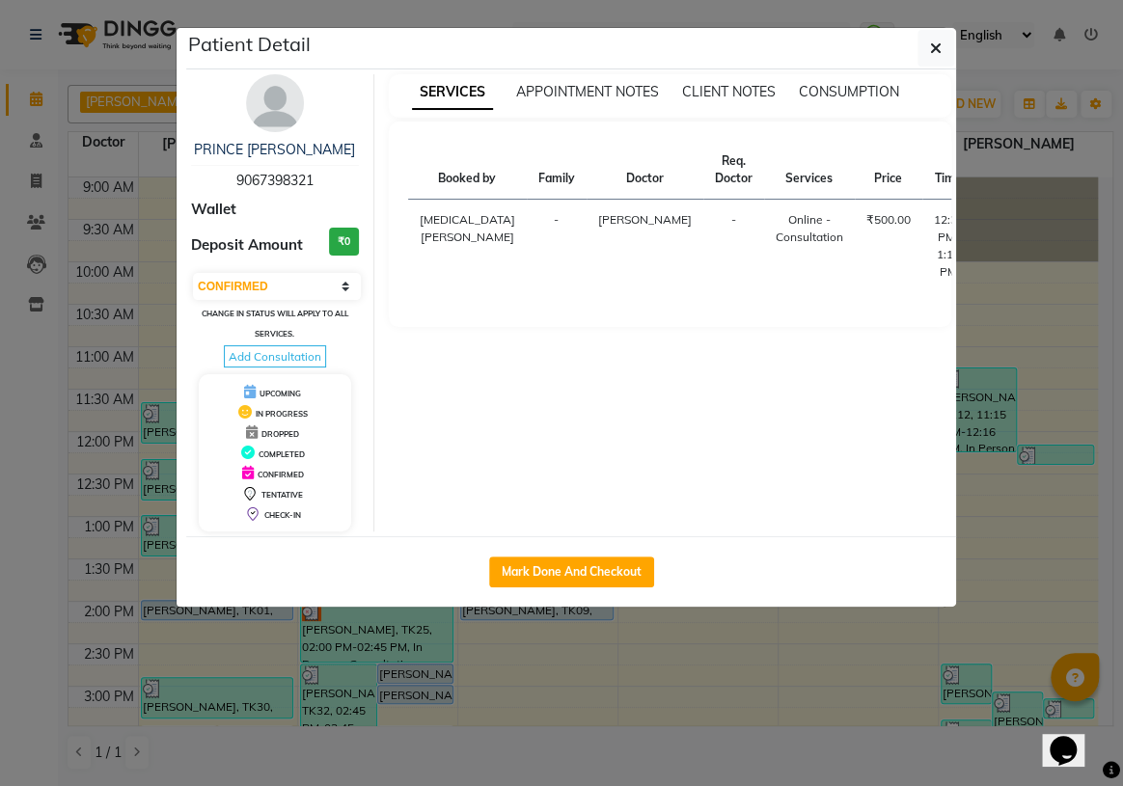
click at [995, 222] on icon at bounding box center [1005, 222] width 20 height 23
click at [618, 588] on button "Mark Done And Checkout" at bounding box center [571, 572] width 165 height 31
select select "service"
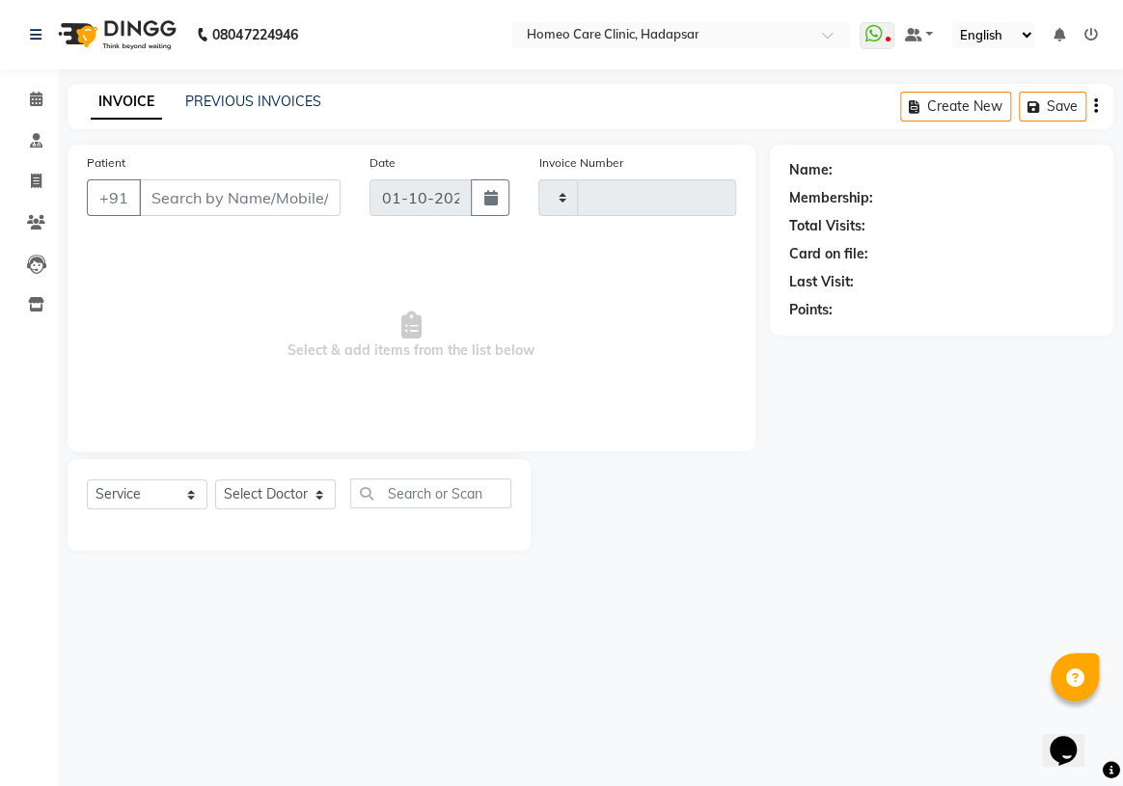
type input "3671"
select select "7485"
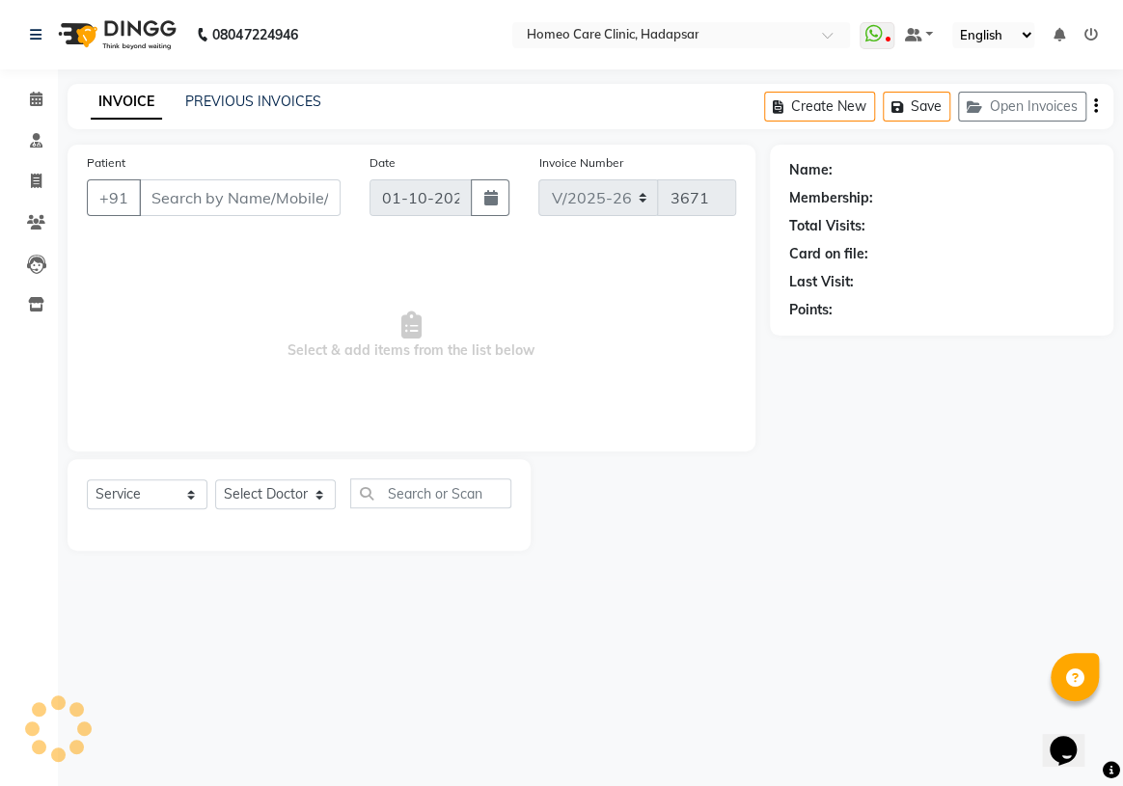
type input "9067398321"
select select "70882"
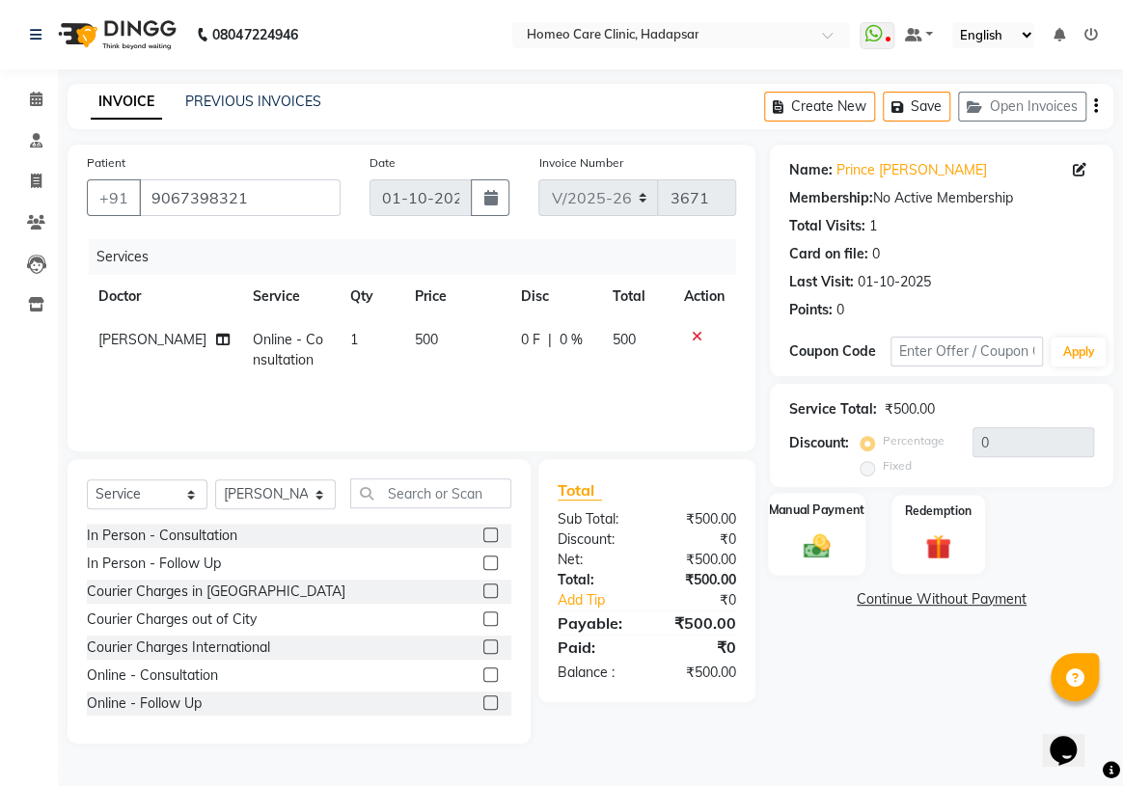
click at [803, 550] on img at bounding box center [816, 546] width 42 height 30
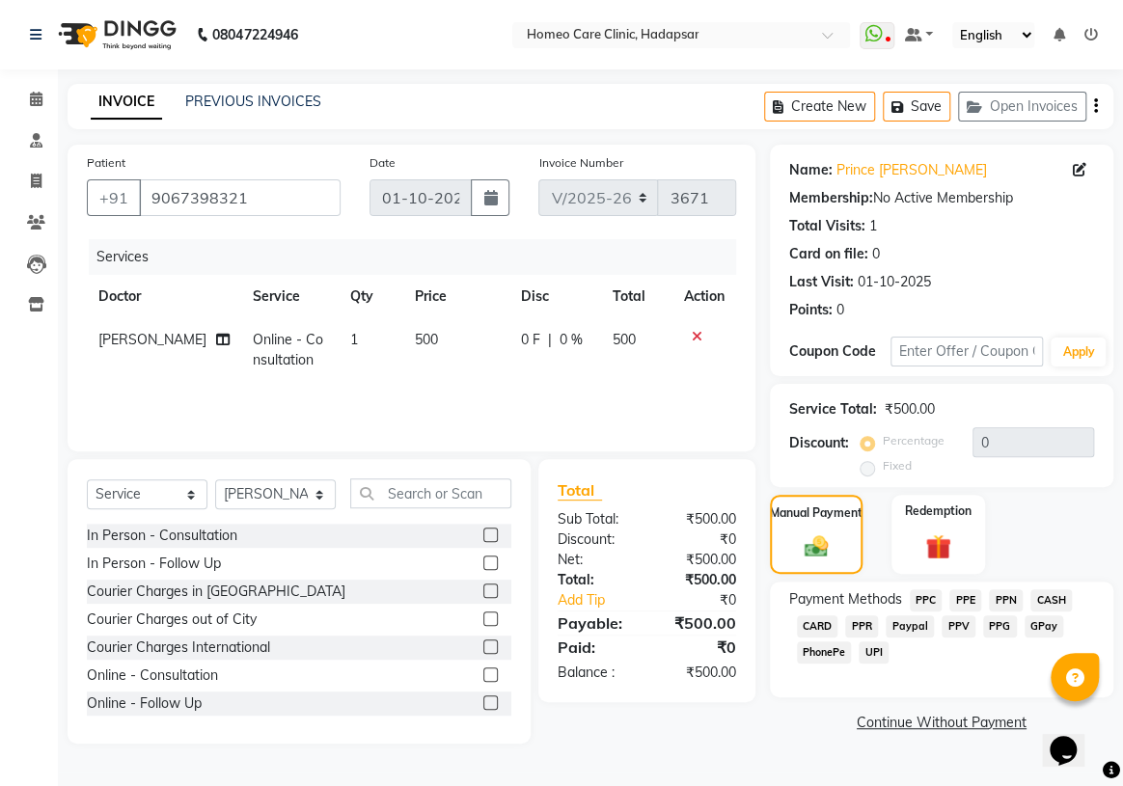
click at [864, 633] on span "PPR" at bounding box center [861, 627] width 33 height 22
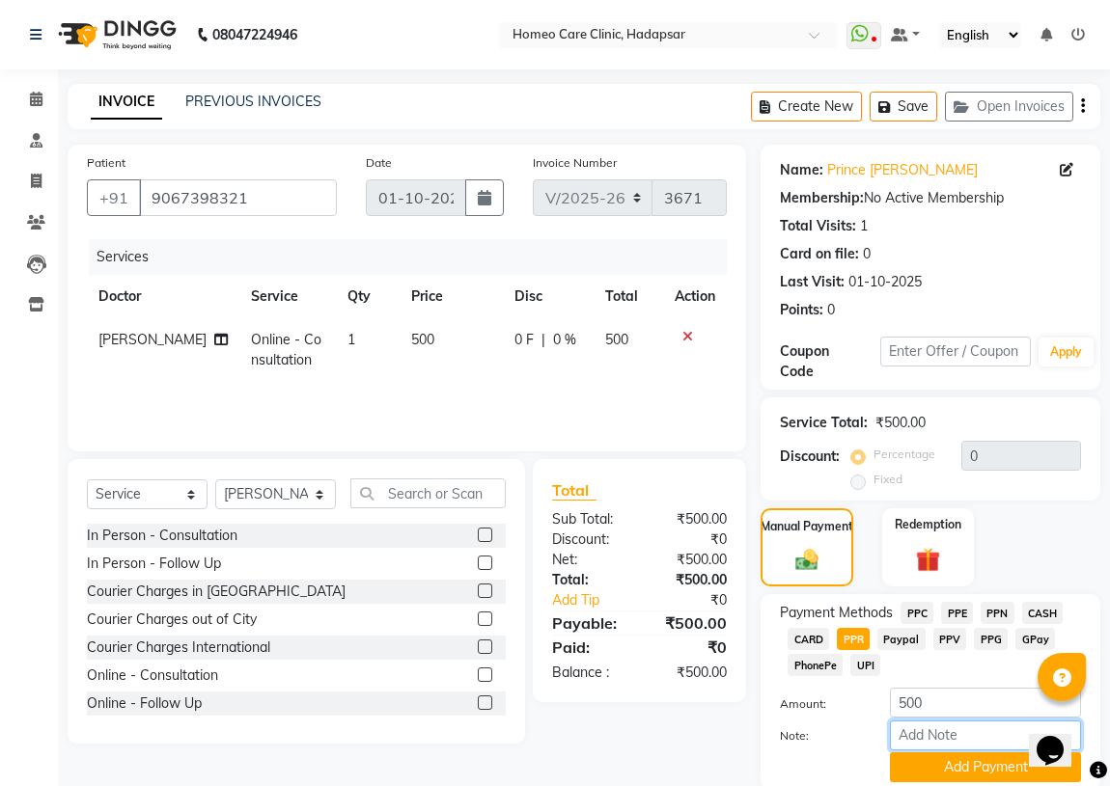
click at [936, 739] on input "Note:" at bounding box center [985, 736] width 191 height 30
type input "PPR"
click at [930, 777] on button "Add Payment" at bounding box center [985, 768] width 191 height 30
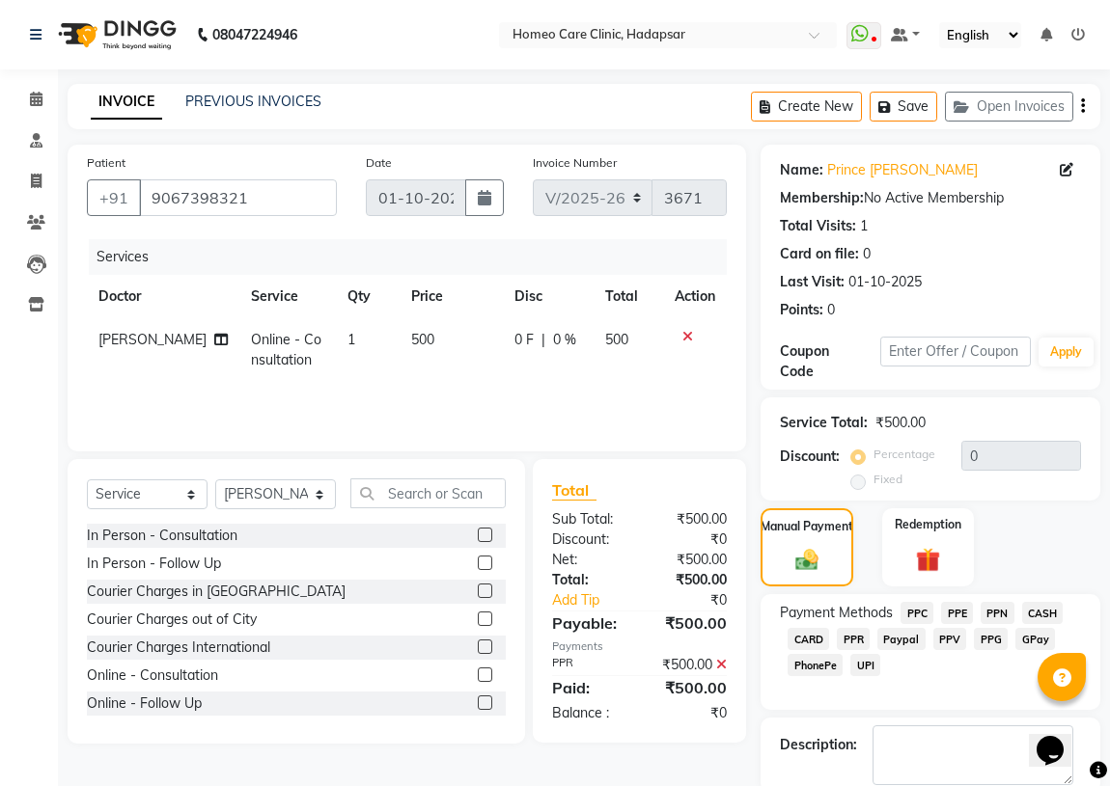
scroll to position [71, 0]
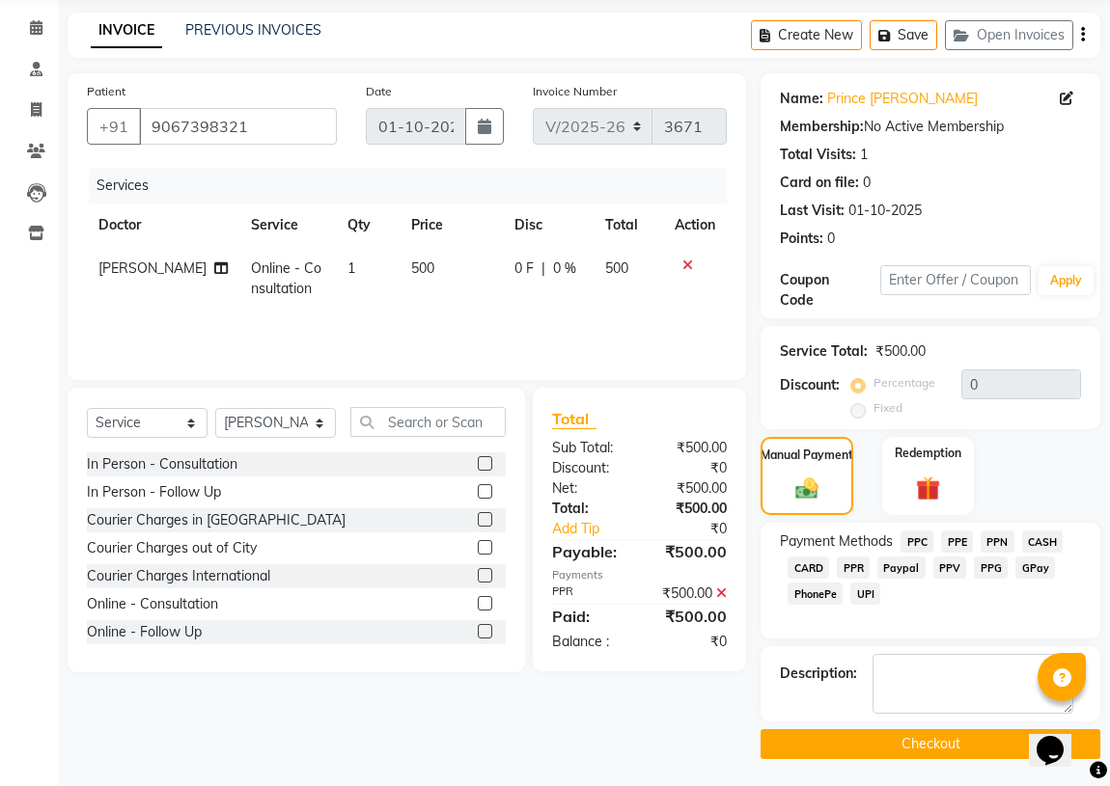
click at [913, 752] on button "Checkout" at bounding box center [930, 745] width 340 height 30
click at [948, 738] on button "Checkout" at bounding box center [930, 745] width 340 height 30
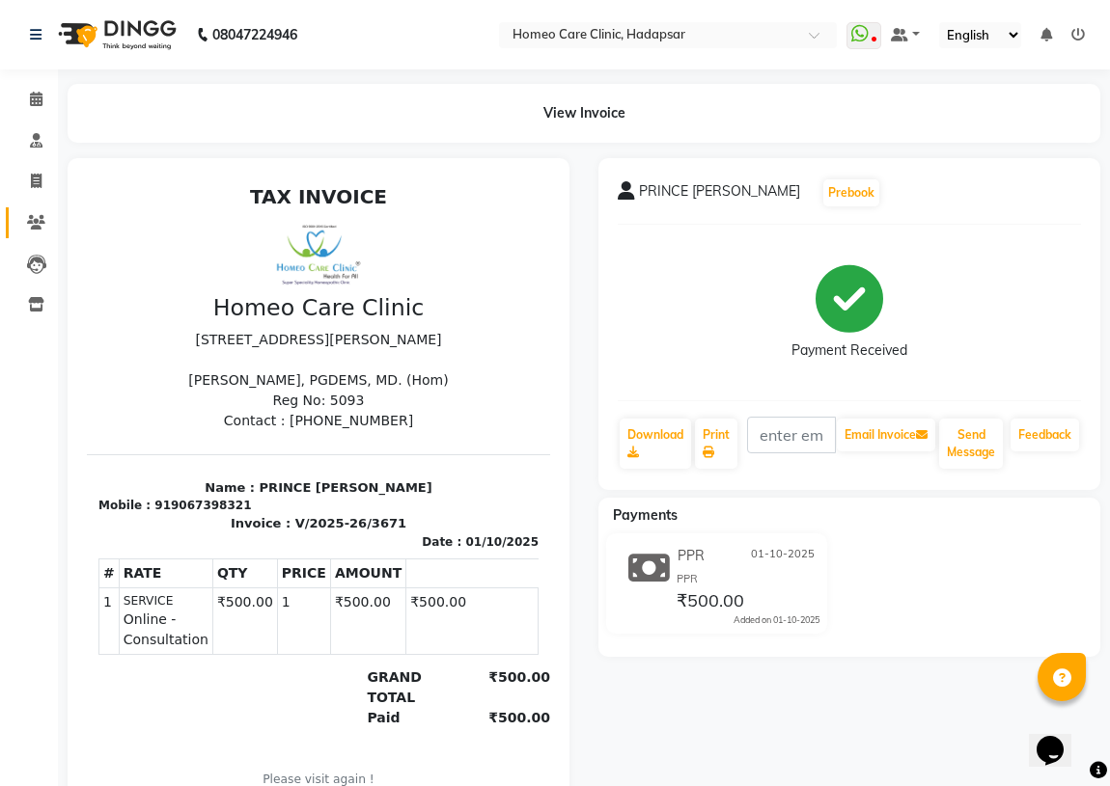
click at [14, 214] on link "Patients" at bounding box center [29, 223] width 46 height 32
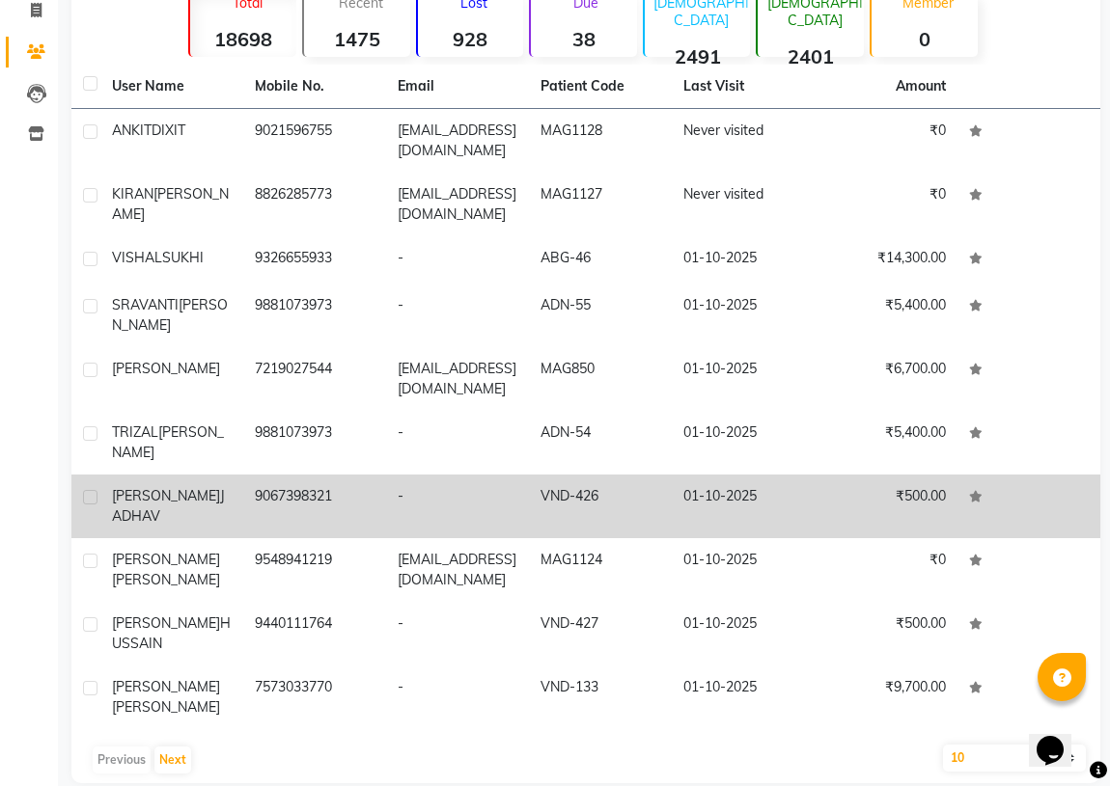
scroll to position [175, 0]
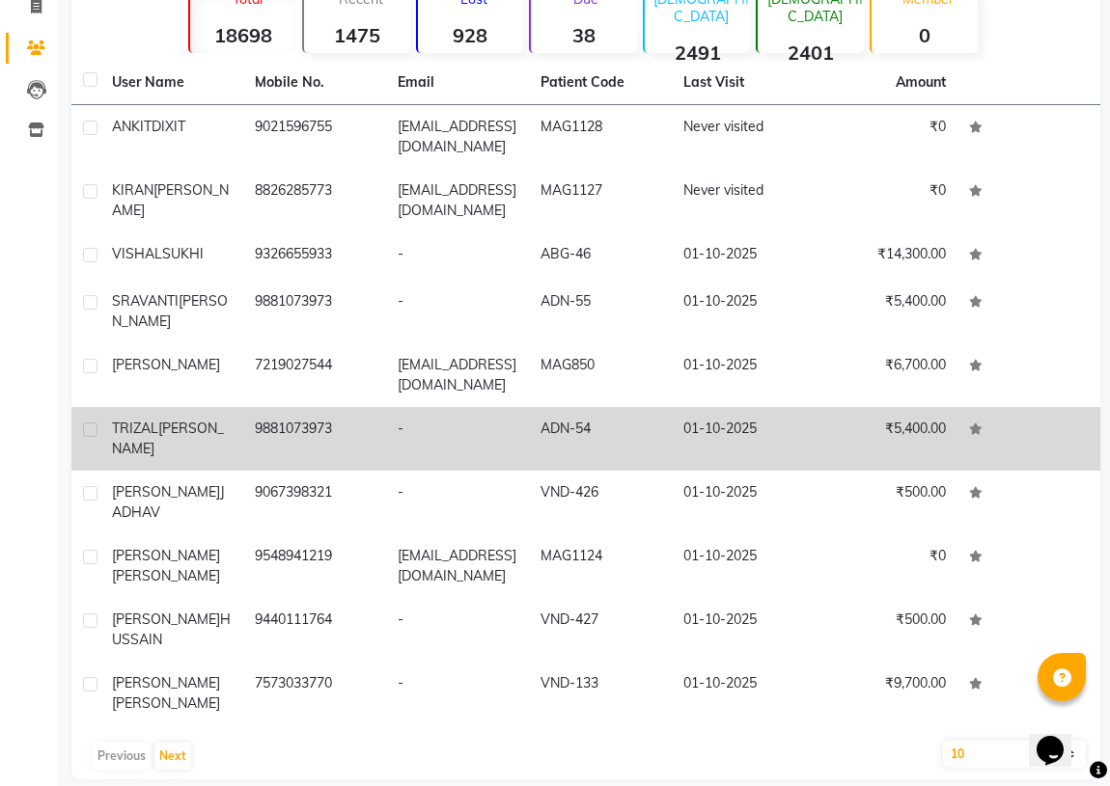
click at [247, 505] on td "9067398321" at bounding box center [314, 503] width 143 height 64
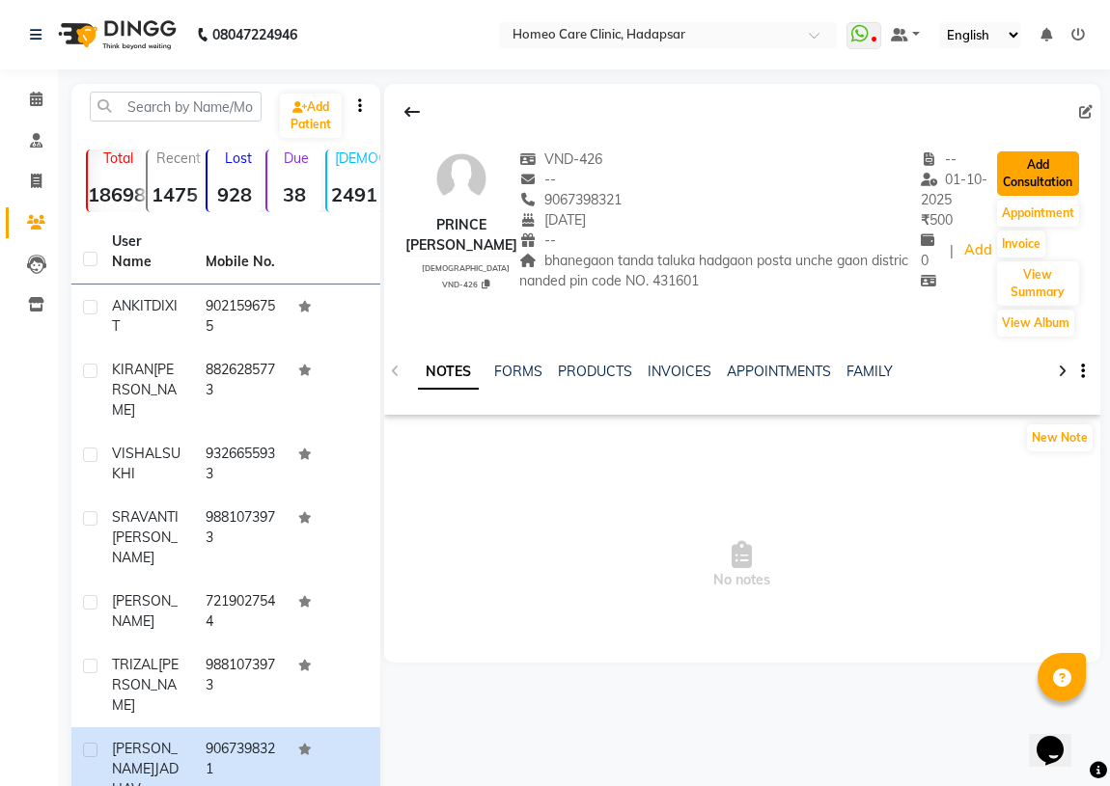
click at [1059, 174] on button "Add Consultation" at bounding box center [1038, 174] width 82 height 44
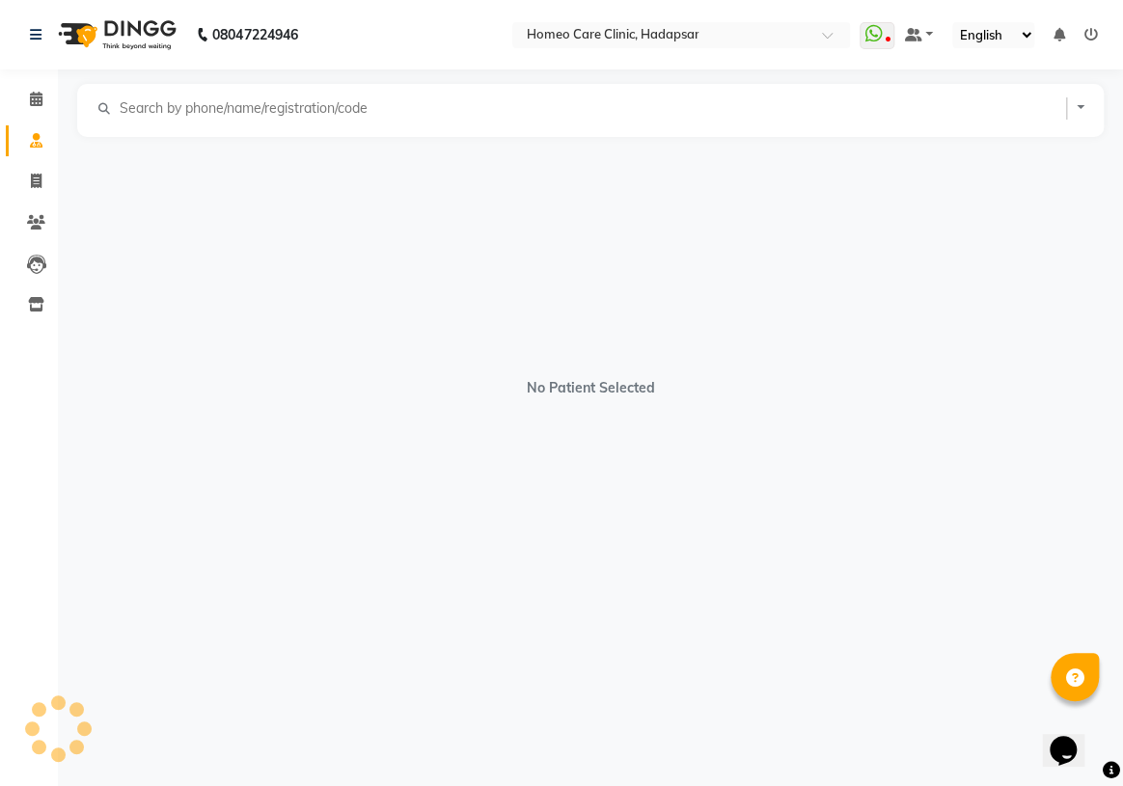
select select "[DEMOGRAPHIC_DATA]"
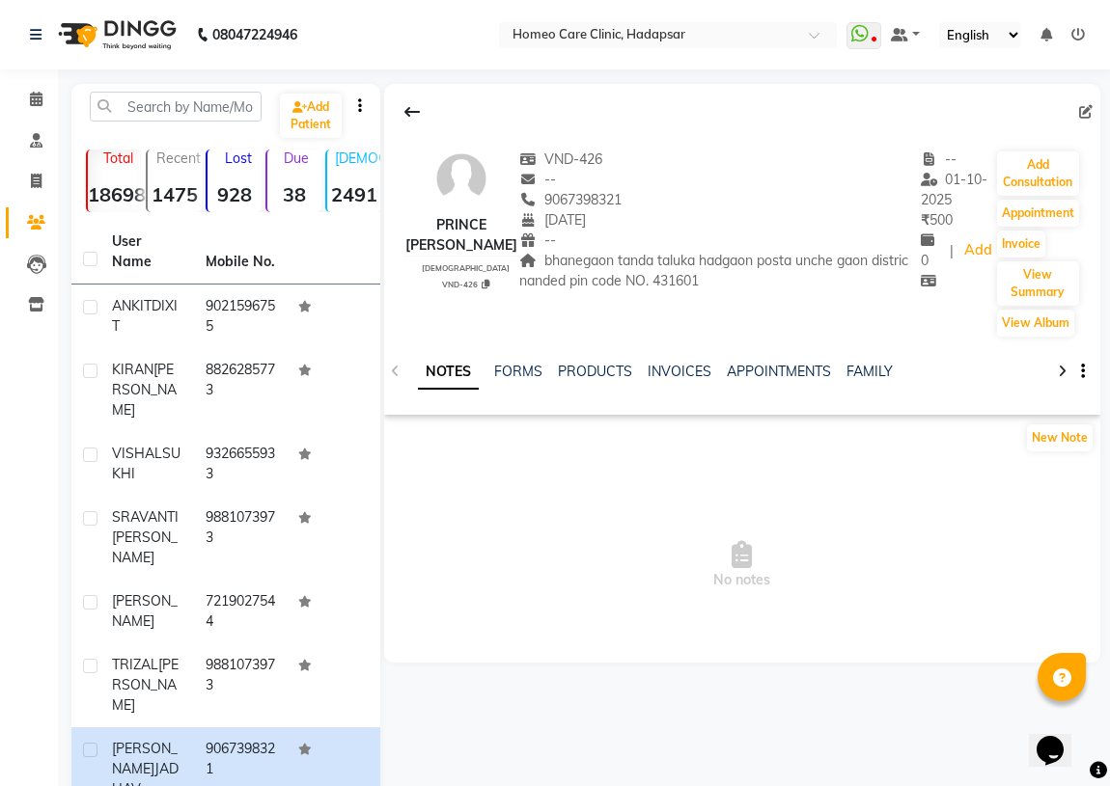
click at [661, 612] on span "No notes" at bounding box center [742, 565] width 716 height 193
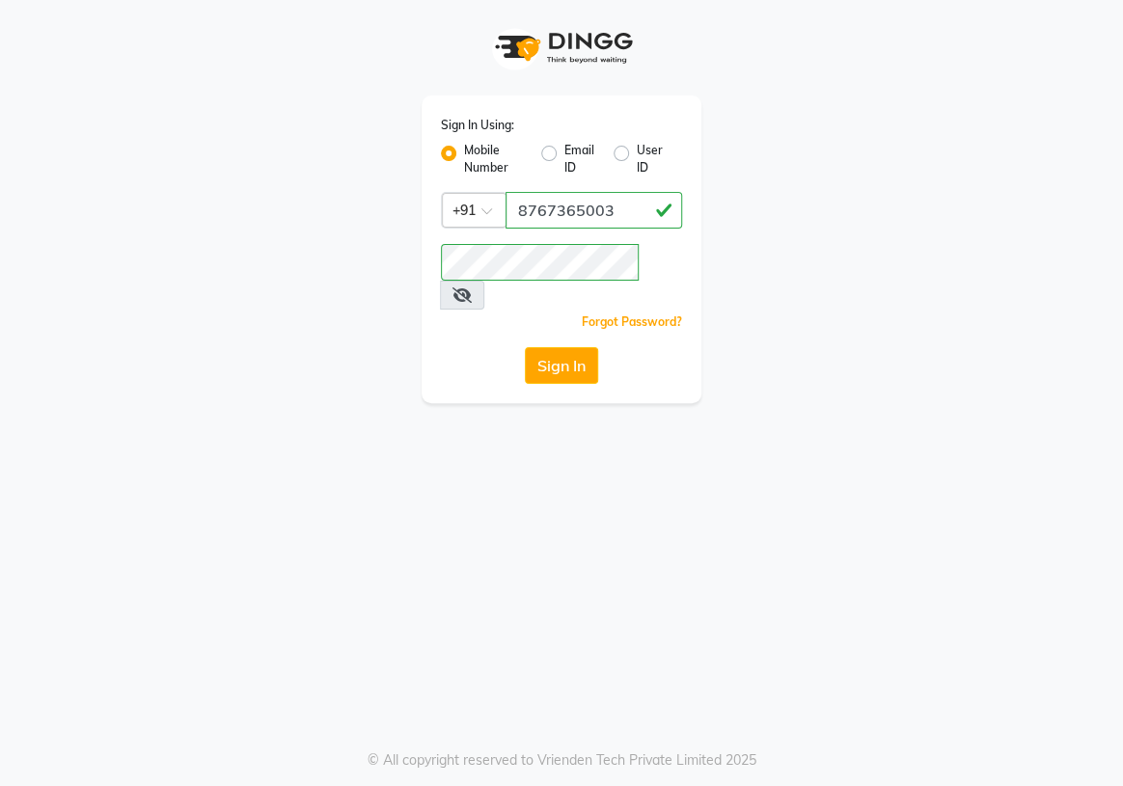
click at [581, 347] on button "Sign In" at bounding box center [561, 365] width 73 height 37
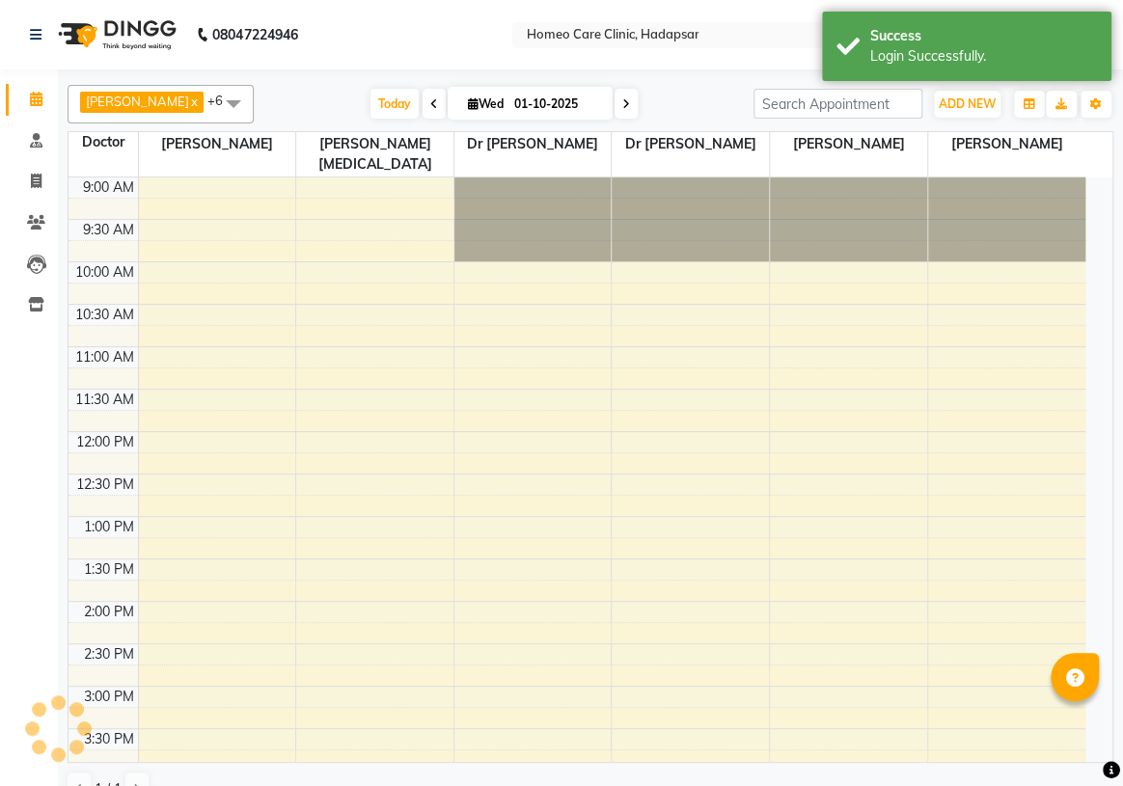
select select "en"
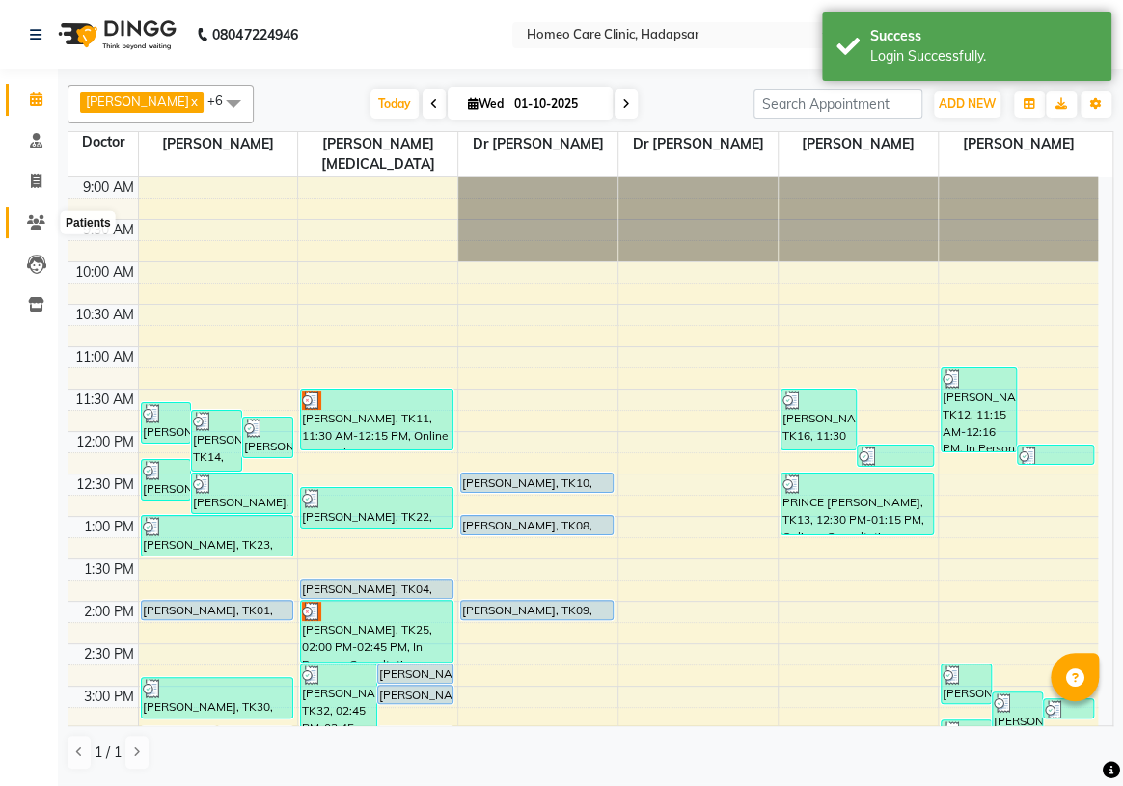
click at [39, 229] on icon at bounding box center [36, 222] width 18 height 14
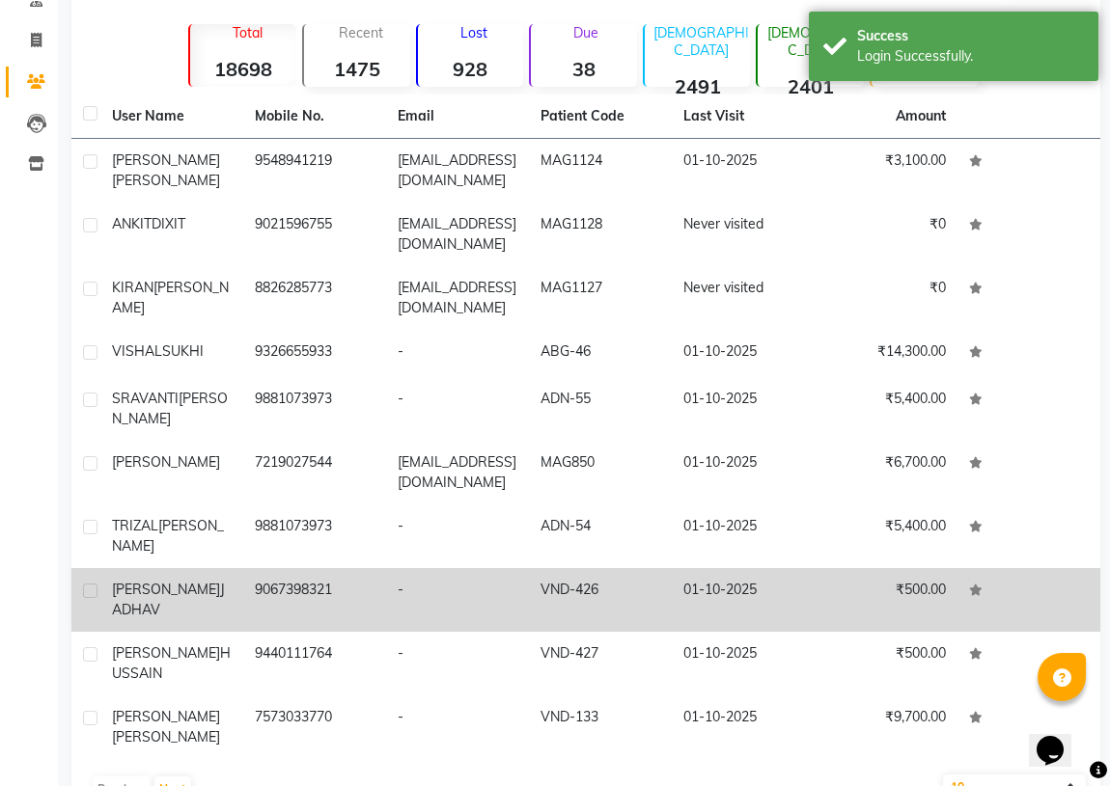
scroll to position [196, 0]
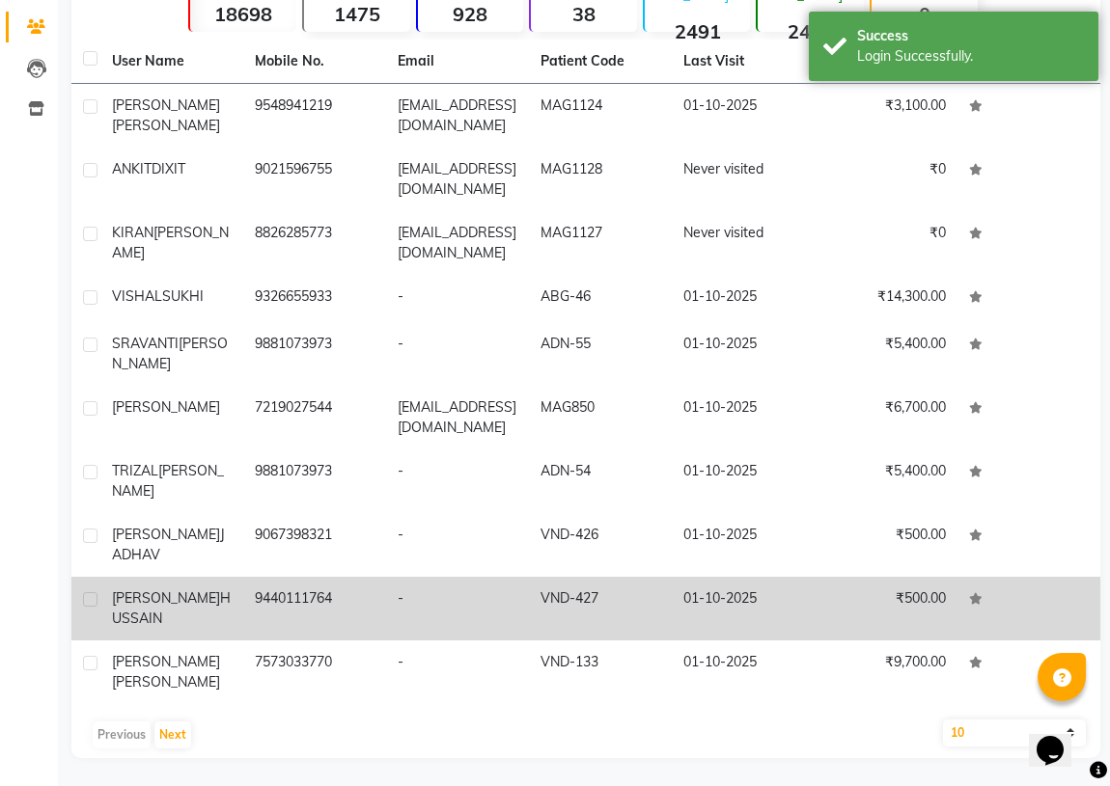
click at [157, 606] on span "[PERSON_NAME]" at bounding box center [166, 598] width 108 height 17
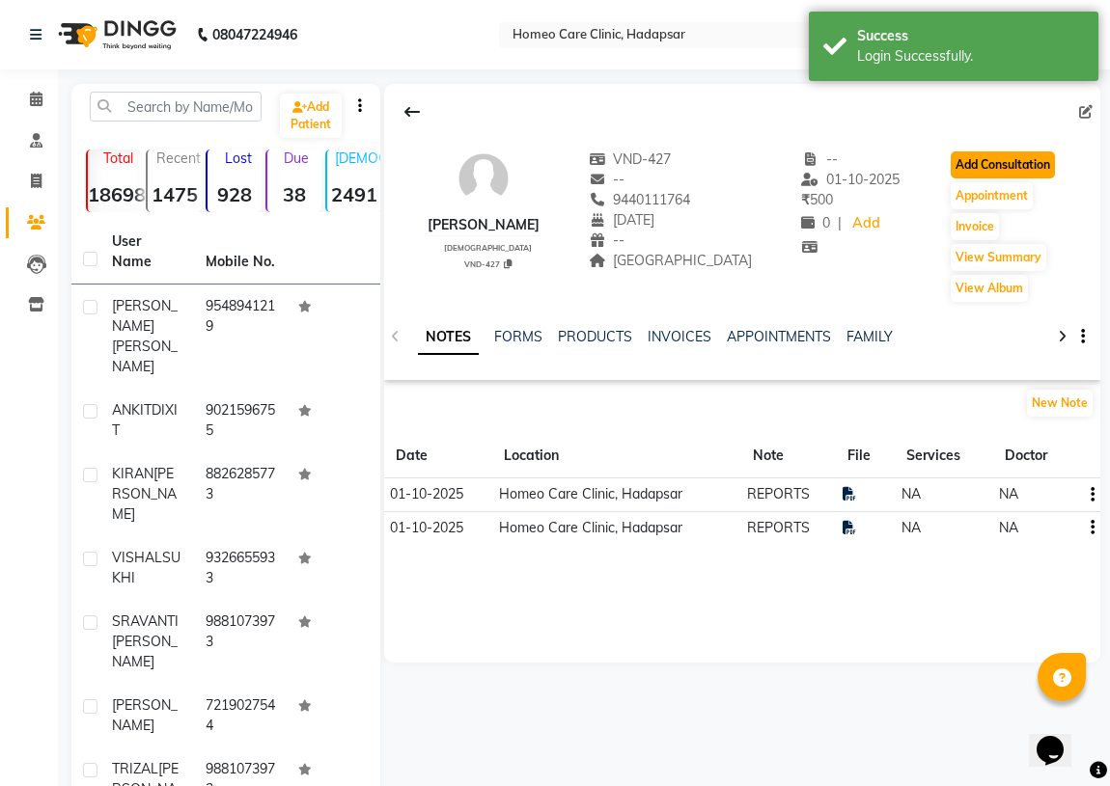
click at [953, 159] on button "Add Consultation" at bounding box center [1003, 165] width 104 height 27
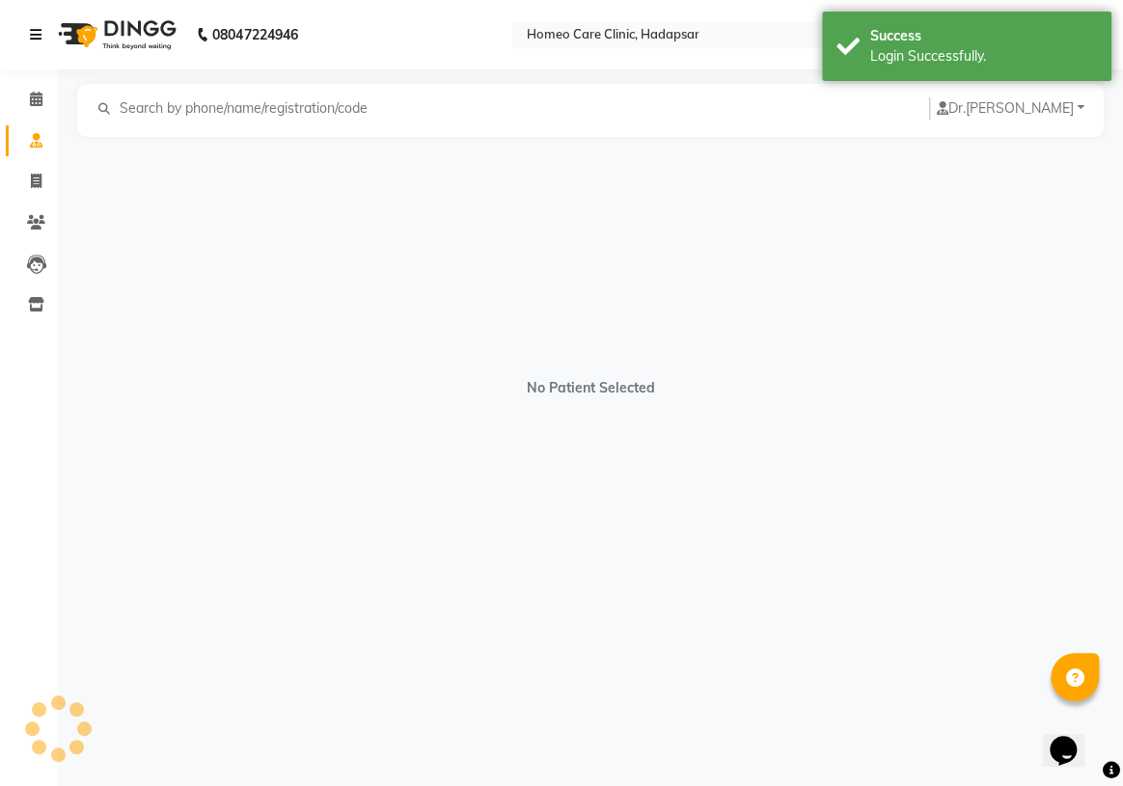
select select "[DEMOGRAPHIC_DATA]"
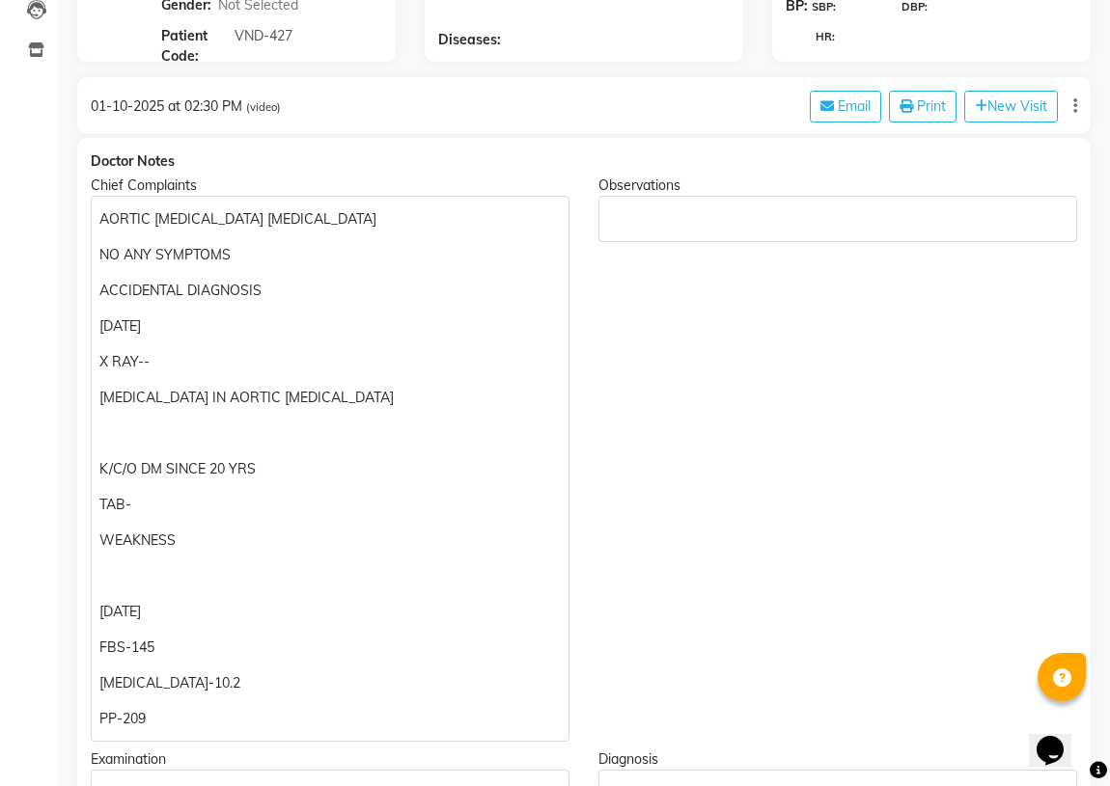
scroll to position [262, 0]
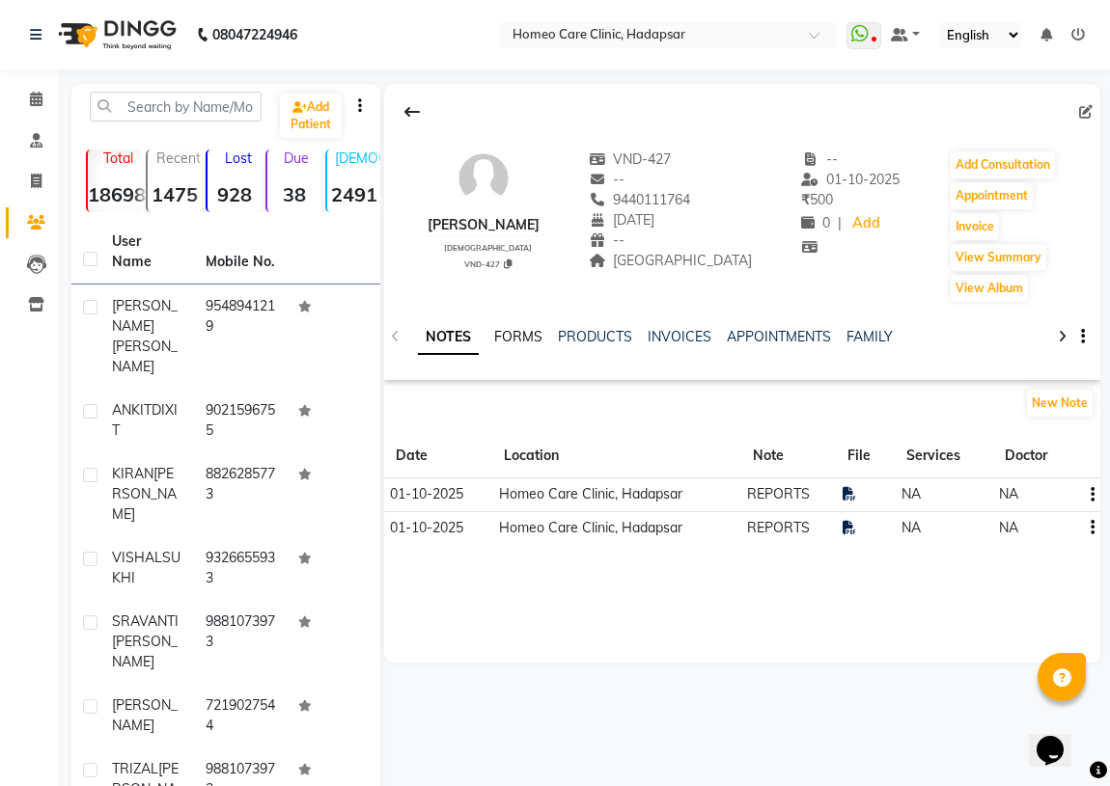
click at [510, 342] on link "FORMS" at bounding box center [518, 336] width 48 height 17
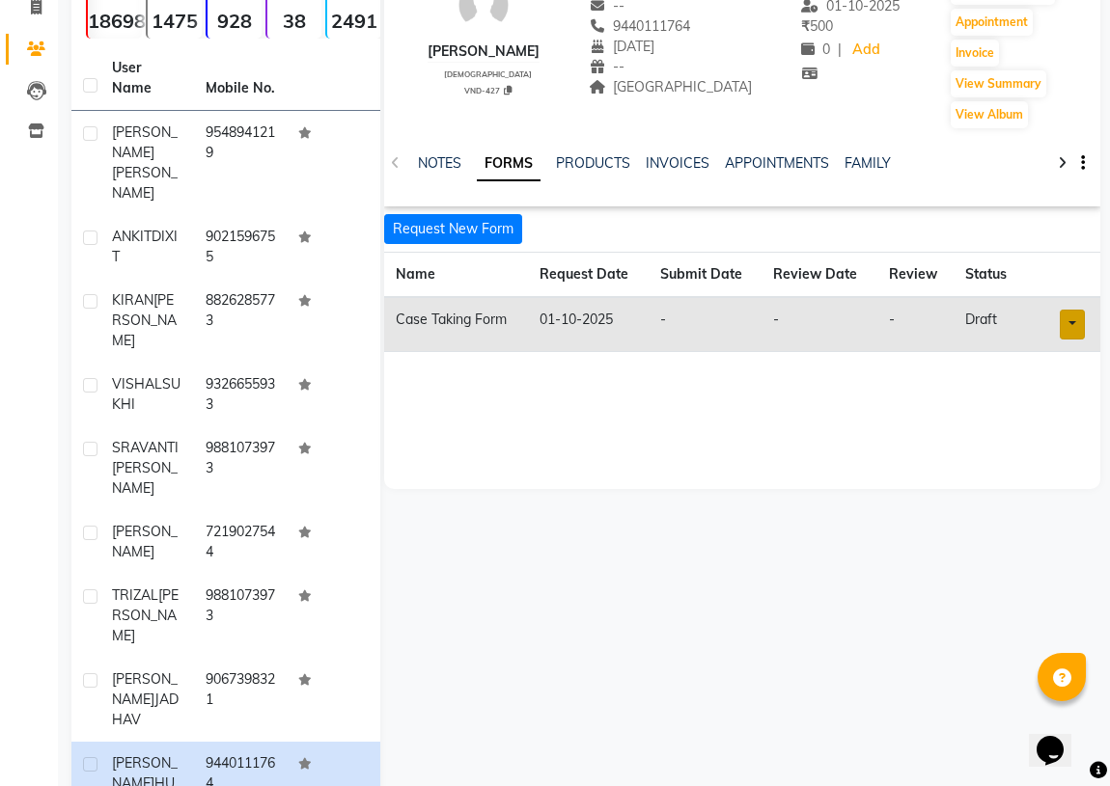
scroll to position [175, 0]
click at [1073, 316] on link at bounding box center [1072, 324] width 25 height 30
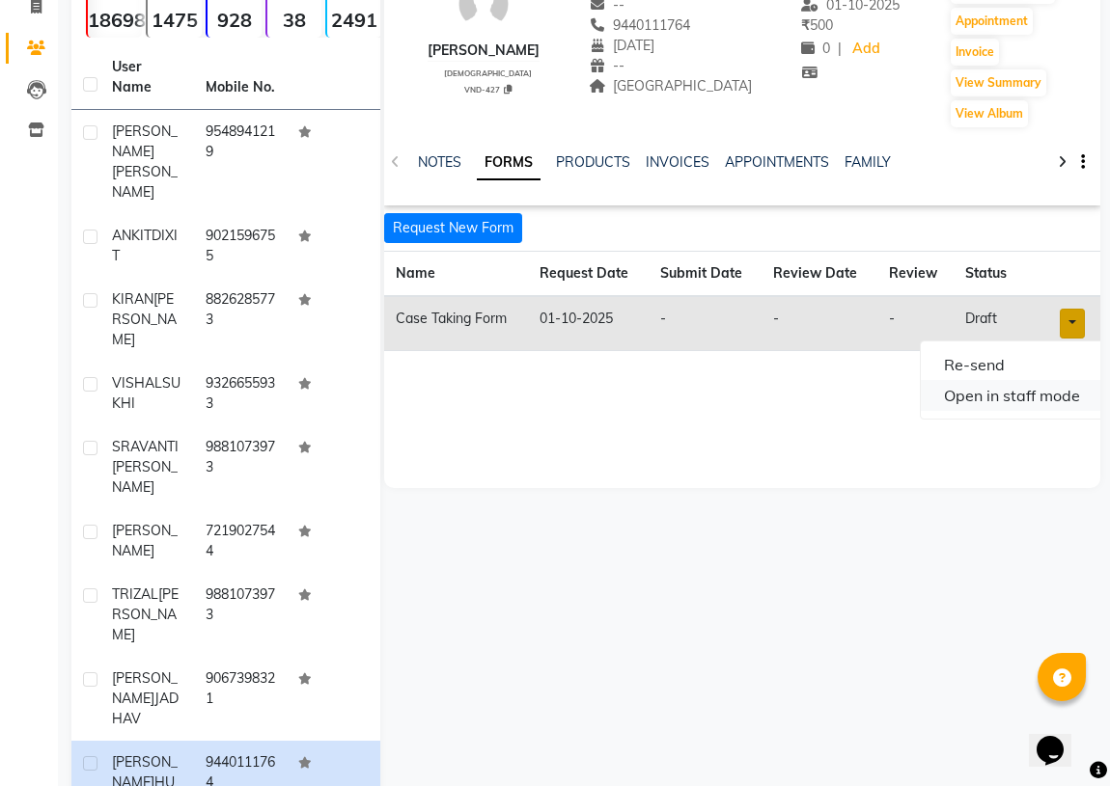
click at [1035, 394] on link "Open in staff mode" at bounding box center [1012, 395] width 182 height 31
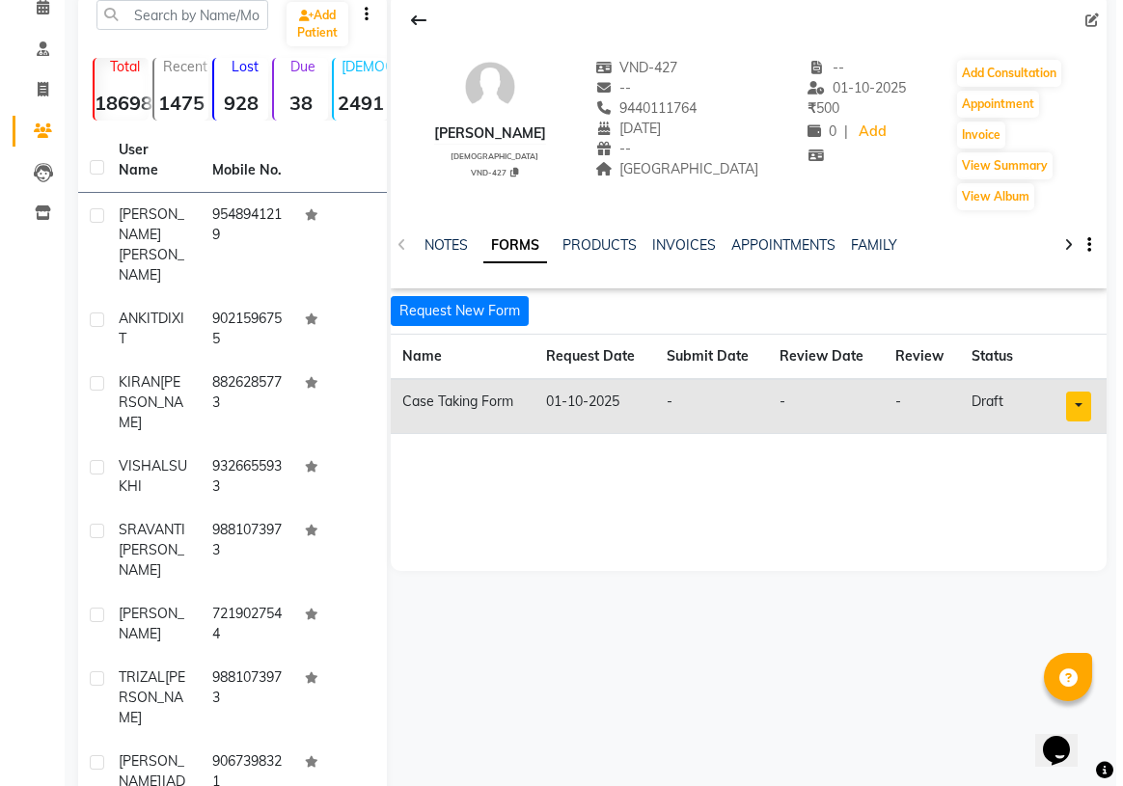
scroll to position [0, 0]
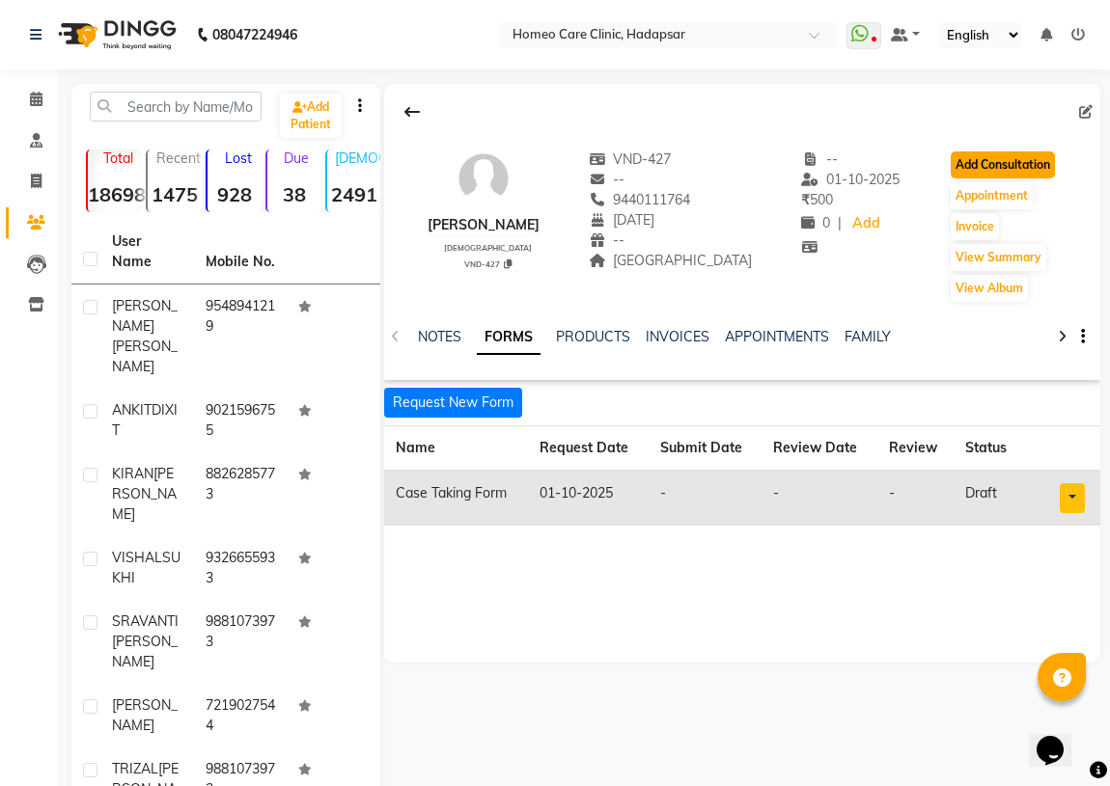
click at [1012, 168] on button "Add Consultation" at bounding box center [1003, 165] width 104 height 27
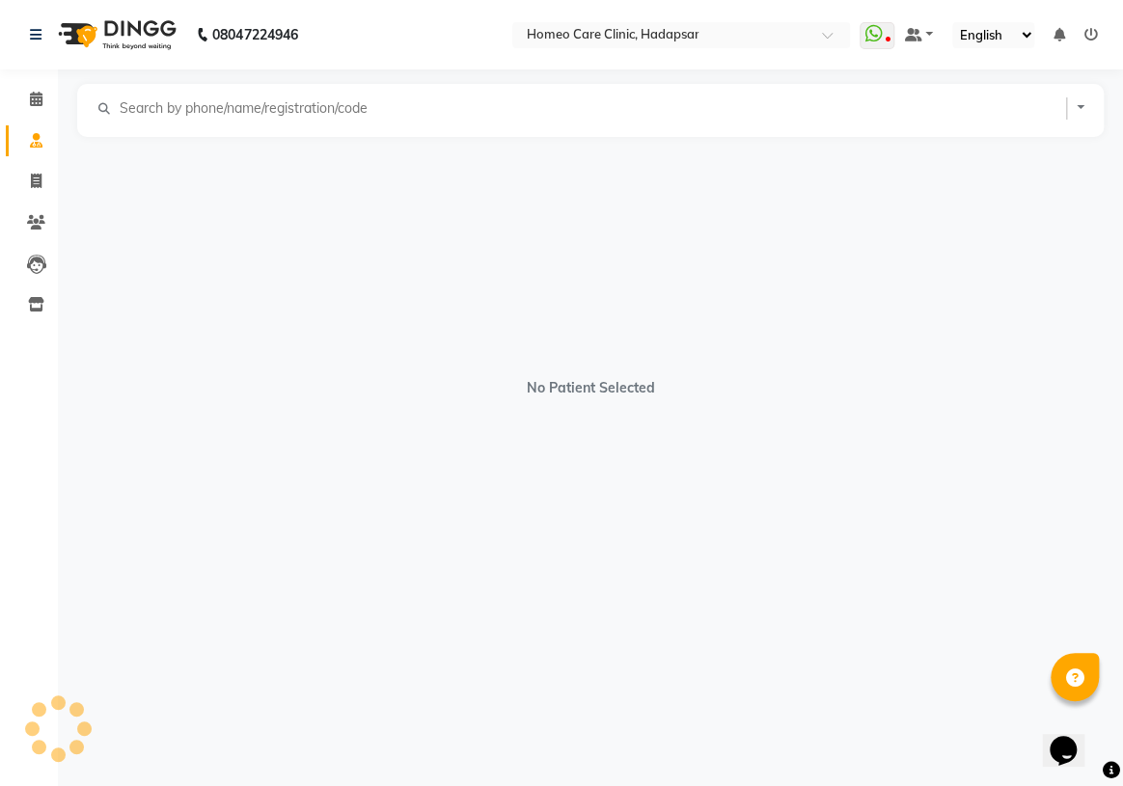
select select "[DEMOGRAPHIC_DATA]"
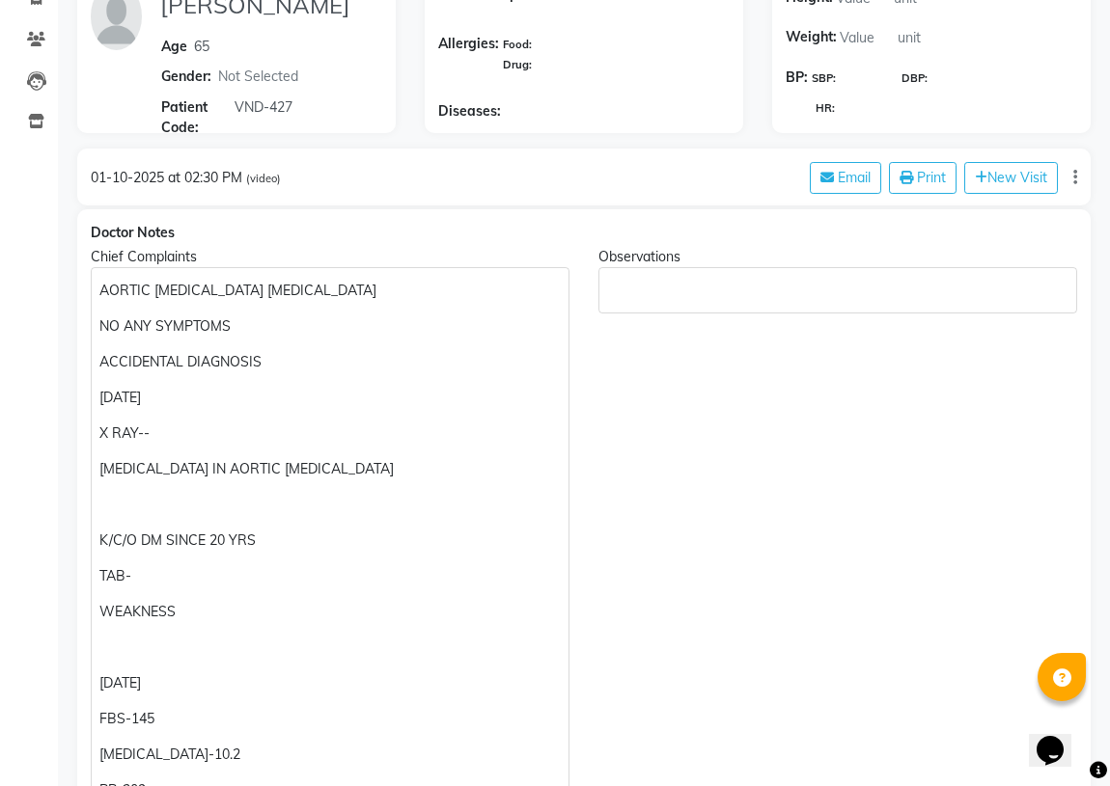
scroll to position [175, 0]
